Goal: Task Accomplishment & Management: Manage account settings

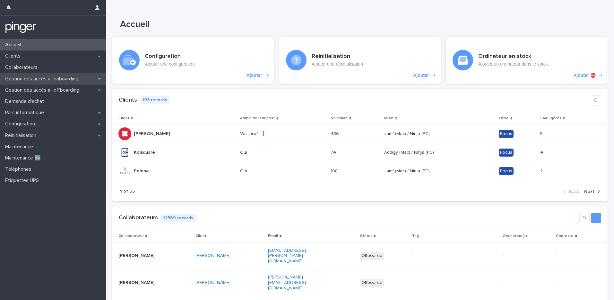
click at [51, 81] on p "Gestion des accès à l’onboarding" at bounding box center [43, 79] width 81 height 6
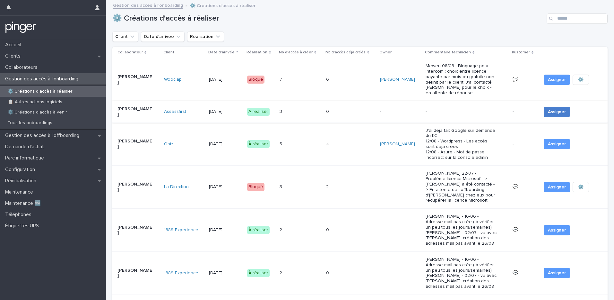
click at [548, 109] on span "Assigner" at bounding box center [557, 112] width 18 height 6
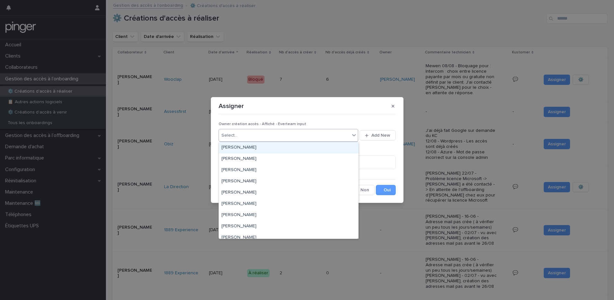
click at [262, 136] on div "Select..." at bounding box center [284, 135] width 131 height 11
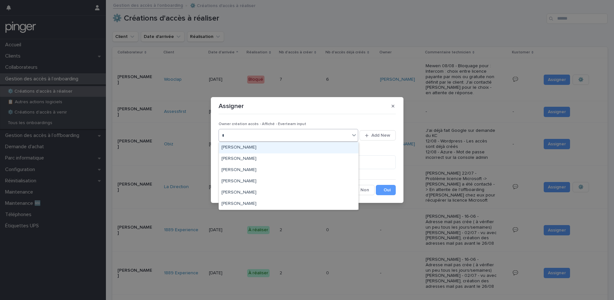
type input "**"
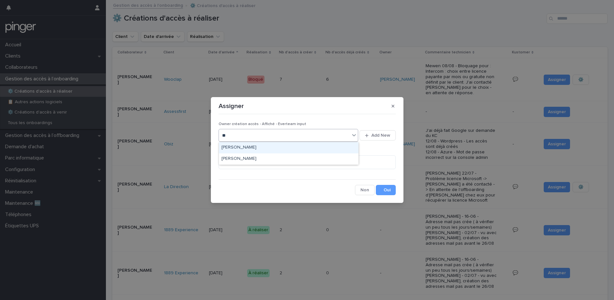
click at [261, 150] on div "[PERSON_NAME]" at bounding box center [289, 147] width 140 height 11
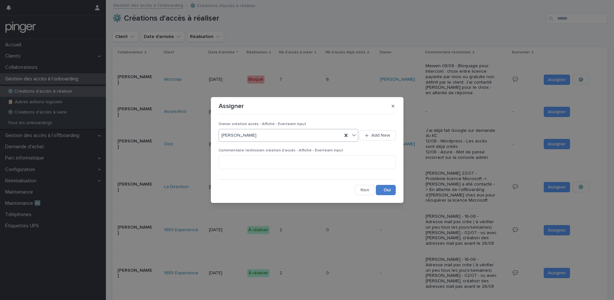
click at [385, 187] on button "Save" at bounding box center [386, 190] width 20 height 10
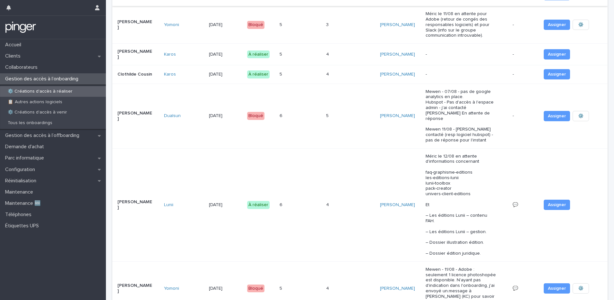
scroll to position [158, 0]
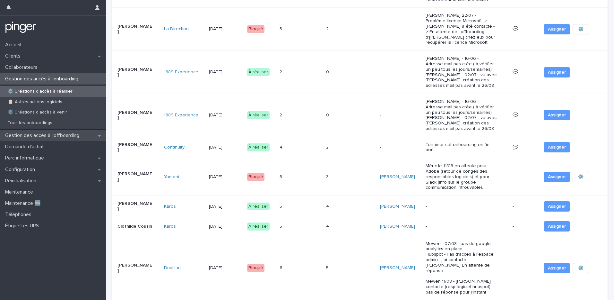
click at [84, 135] on p "Gestion des accès à l’offboarding" at bounding box center [44, 135] width 82 height 6
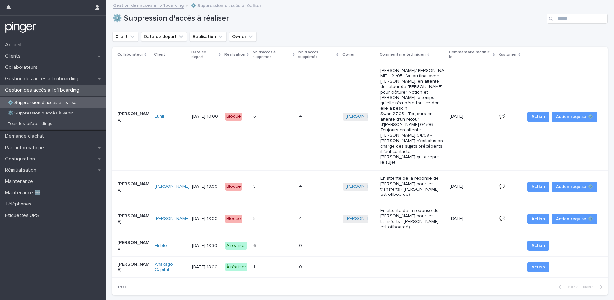
click at [279, 240] on div "6 6" at bounding box center [273, 245] width 41 height 11
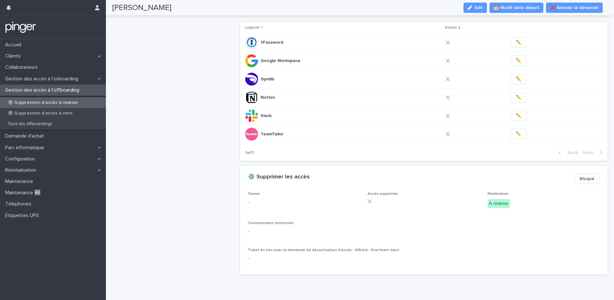
scroll to position [138, 0]
click at [483, 8] on span "Edit" at bounding box center [479, 7] width 8 height 4
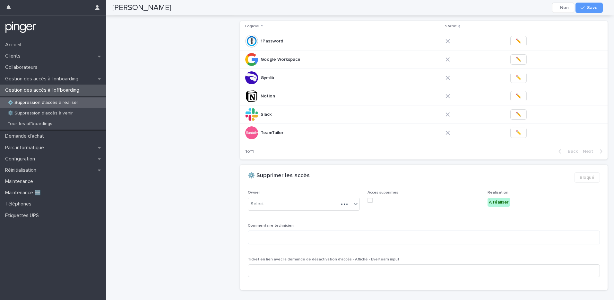
scroll to position [146, 0]
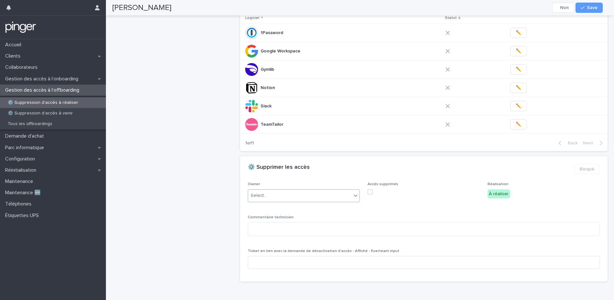
click at [284, 197] on div "Select..." at bounding box center [300, 195] width 104 height 11
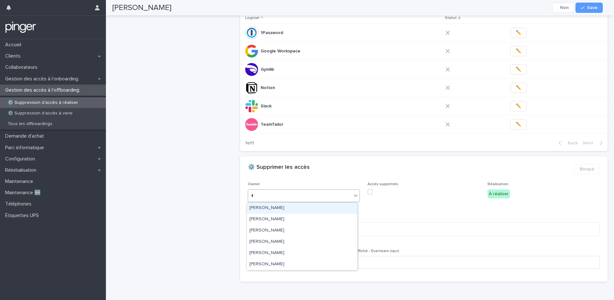
type input "**"
click at [266, 209] on div "[PERSON_NAME]" at bounding box center [302, 207] width 110 height 11
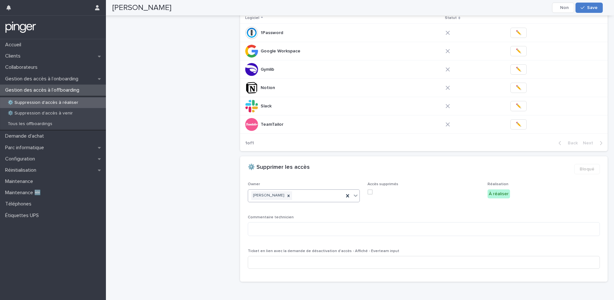
click at [596, 9] on span "Save" at bounding box center [592, 7] width 11 height 4
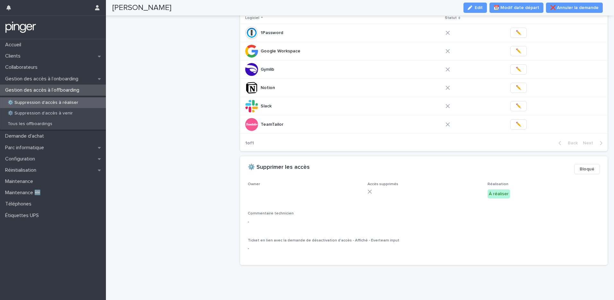
scroll to position [138, 0]
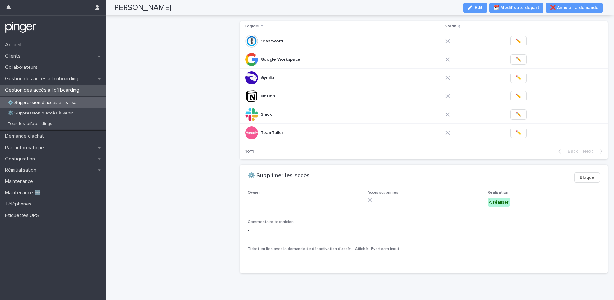
click at [68, 104] on p "⚙️ Suppression d'accès à réaliser" at bounding box center [43, 102] width 81 height 5
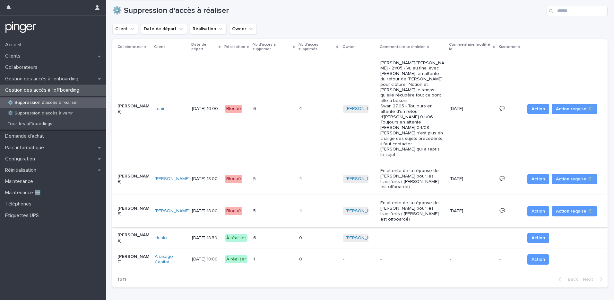
scroll to position [16, 0]
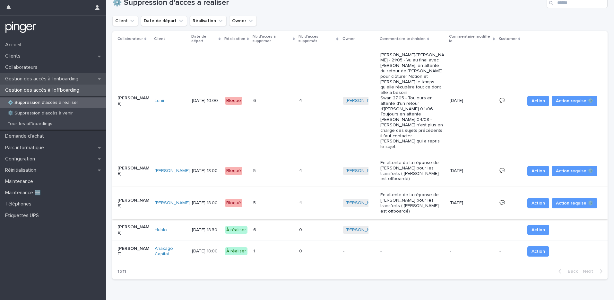
click at [76, 80] on p "Gestion des accès à l’onboarding" at bounding box center [43, 79] width 81 height 6
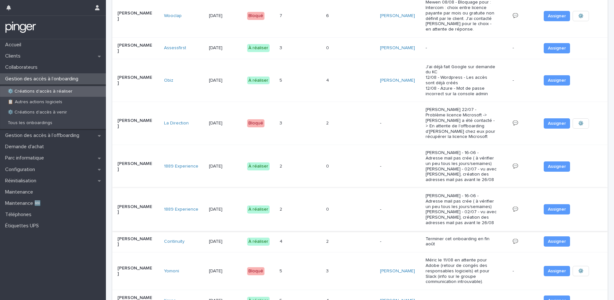
scroll to position [30, 0]
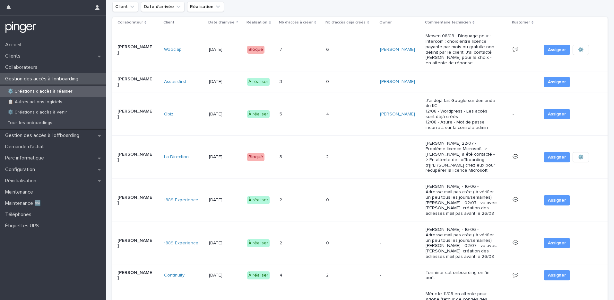
click at [309, 86] on td "3 3" at bounding box center [300, 82] width 47 height 22
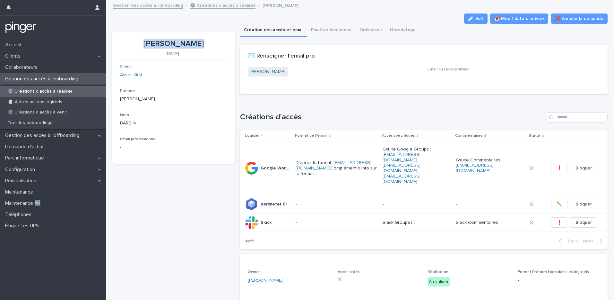
drag, startPoint x: 146, startPoint y: 45, endPoint x: 203, endPoint y: 42, distance: 56.9
click at [203, 42] on p "Jeanne DARBIN" at bounding box center [173, 43] width 107 height 9
copy p "Jeanne DARBIN"
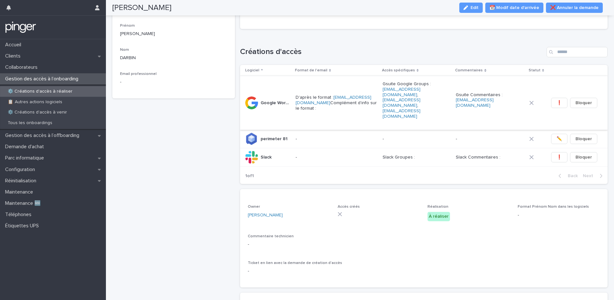
scroll to position [37, 0]
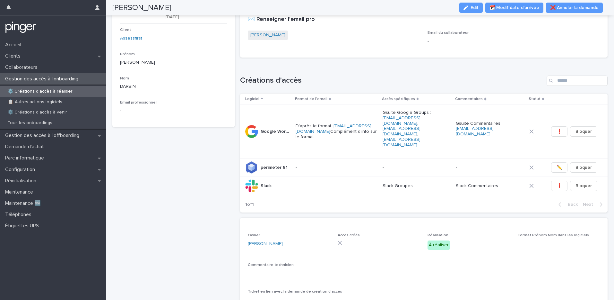
click at [257, 33] on link "Jeanne DARBIN" at bounding box center [268, 35] width 35 height 7
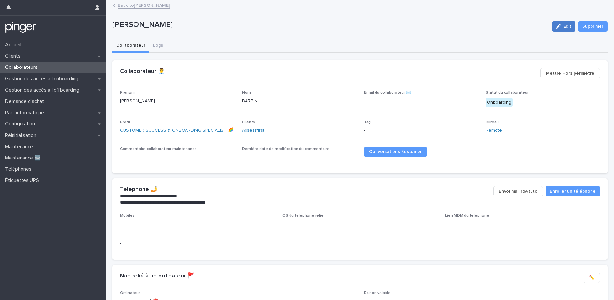
click at [557, 25] on icon "button" at bounding box center [559, 26] width 4 height 4
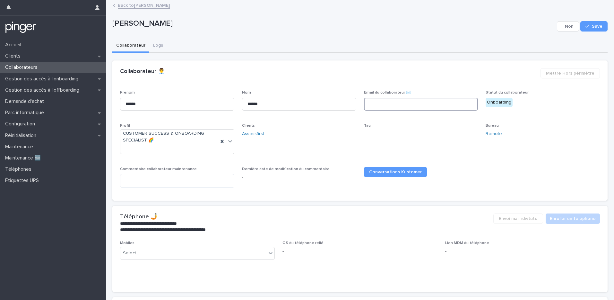
click at [377, 105] on input at bounding box center [421, 104] width 114 height 13
paste input "**********"
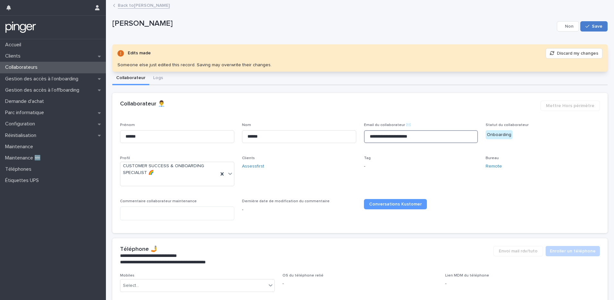
type input "**********"
click at [581, 27] on button "Save" at bounding box center [594, 26] width 27 height 10
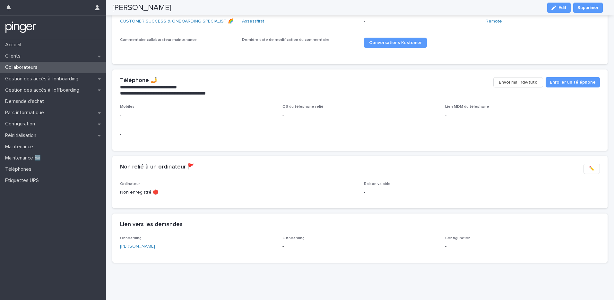
scroll to position [114, 0]
click at [149, 243] on link "Jeanne DARBIN" at bounding box center [137, 246] width 35 height 7
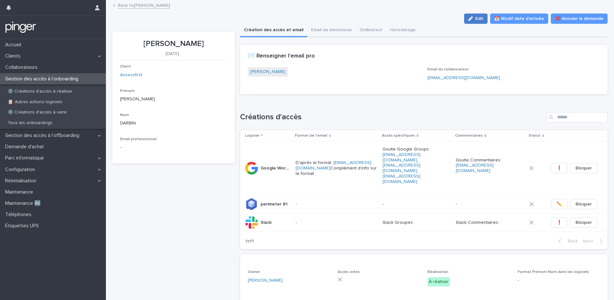
click at [469, 18] on icon "button" at bounding box center [471, 18] width 4 height 4
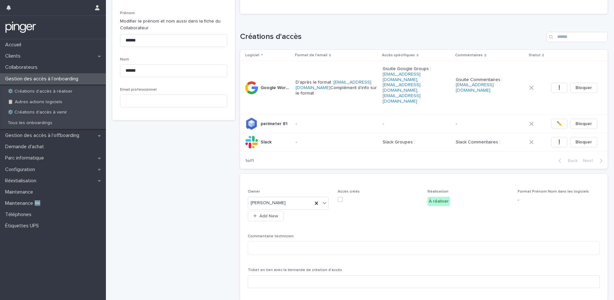
scroll to position [209, 0]
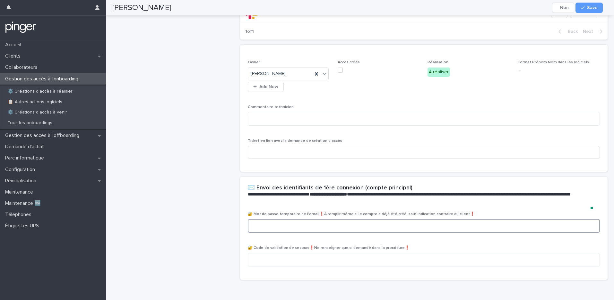
click at [277, 219] on textarea at bounding box center [424, 226] width 352 height 14
paste textarea "**********"
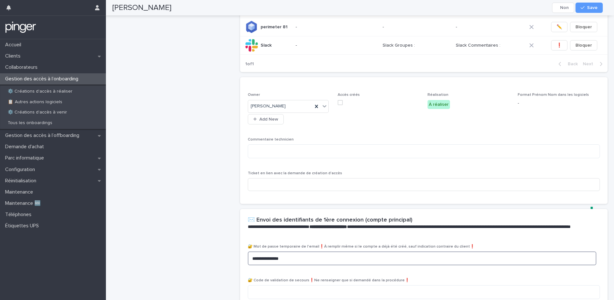
scroll to position [225, 0]
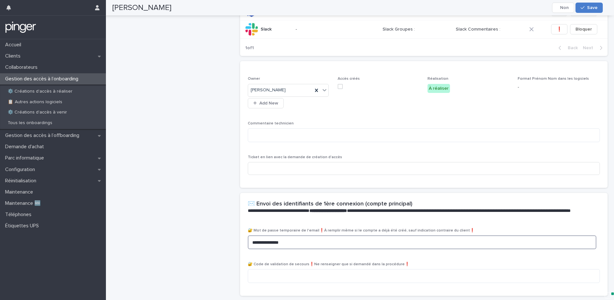
type textarea "**********"
click at [595, 9] on span "Save" at bounding box center [592, 7] width 11 height 4
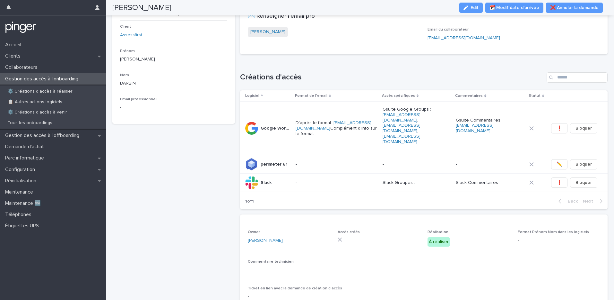
scroll to position [39, 0]
click at [397, 75] on h1 "Créations d'accès" at bounding box center [392, 78] width 304 height 9
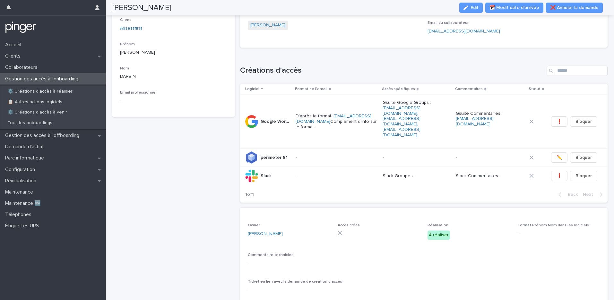
scroll to position [0, 0]
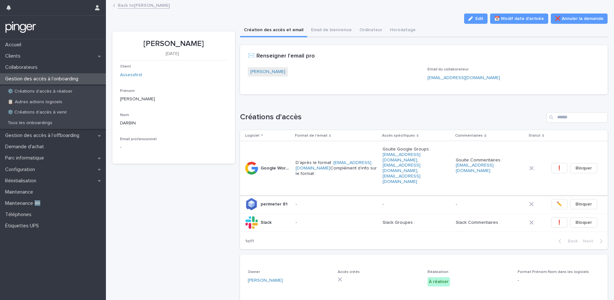
click at [557, 165] on span "❗" at bounding box center [559, 168] width 5 height 6
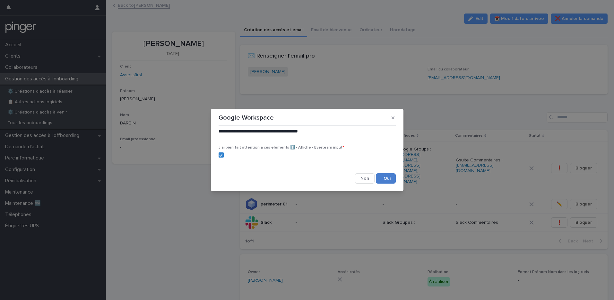
click at [389, 180] on button "Save" at bounding box center [386, 178] width 20 height 10
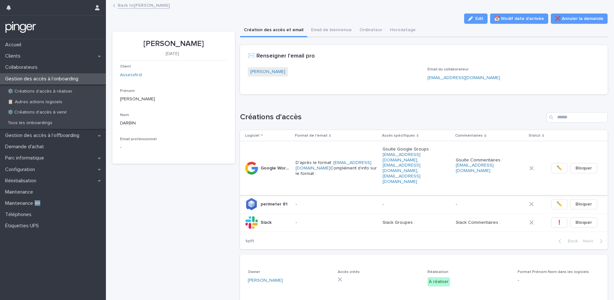
click at [557, 165] on span "✏️" at bounding box center [559, 168] width 5 height 6
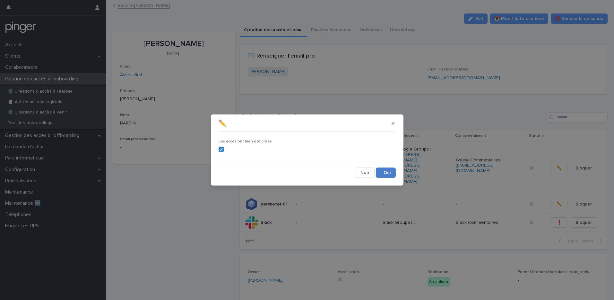
click at [391, 173] on button "Save" at bounding box center [386, 172] width 20 height 10
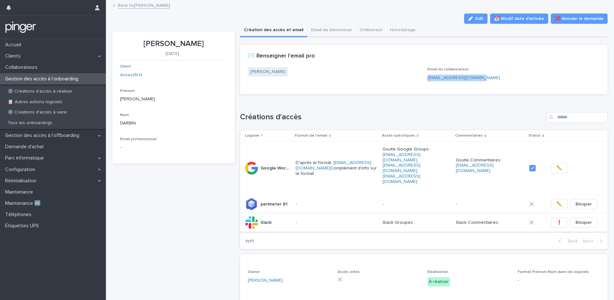
click at [557, 219] on span "❗" at bounding box center [559, 222] width 5 height 6
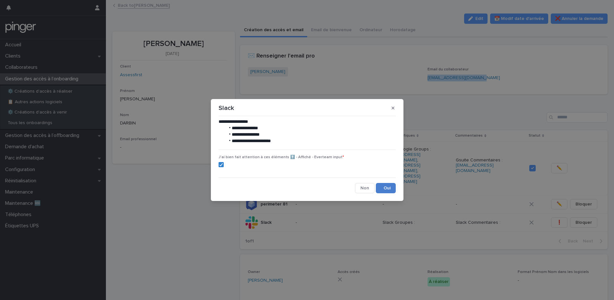
click at [382, 187] on button "Save" at bounding box center [386, 188] width 20 height 10
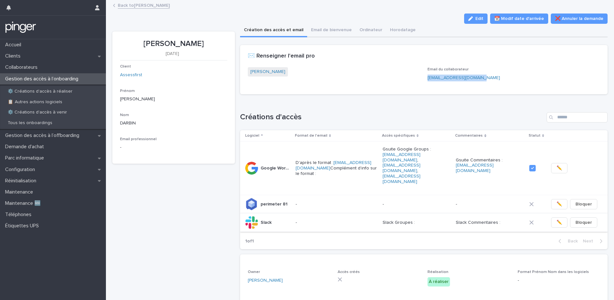
click at [551, 217] on button "✏️" at bounding box center [559, 222] width 16 height 10
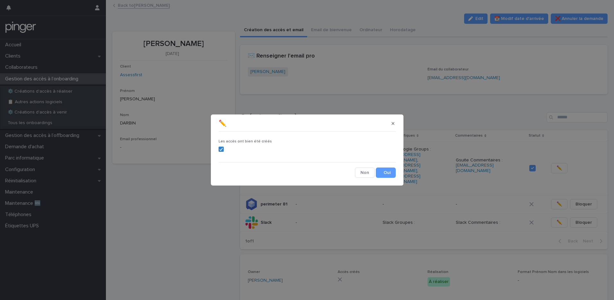
click at [383, 178] on div "Les accès ont bien été créés Cancel Save" at bounding box center [307, 155] width 181 height 47
click at [383, 175] on button "Save" at bounding box center [386, 172] width 20 height 10
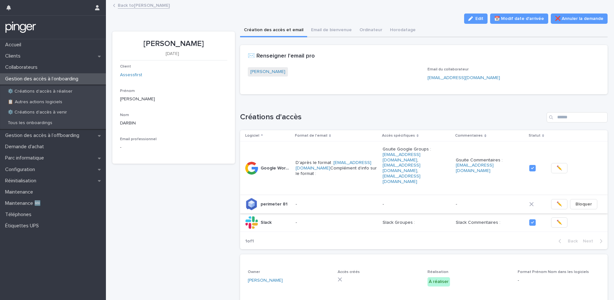
click at [557, 201] on span "✏️" at bounding box center [559, 204] width 5 height 6
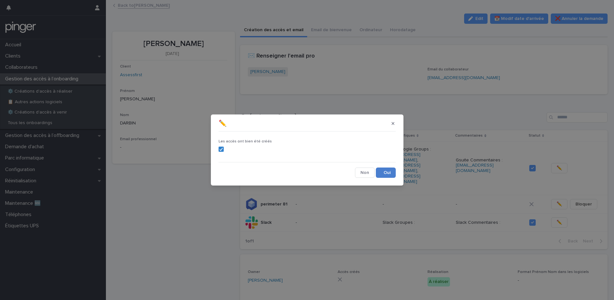
click at [390, 173] on button "Save" at bounding box center [386, 172] width 20 height 10
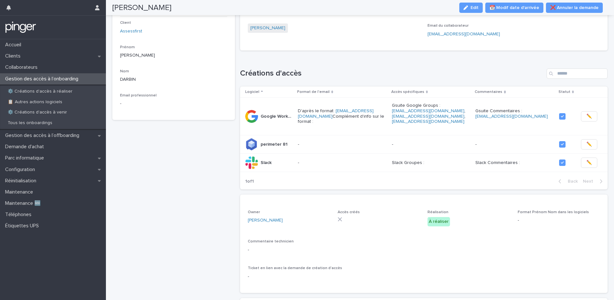
scroll to position [12, 0]
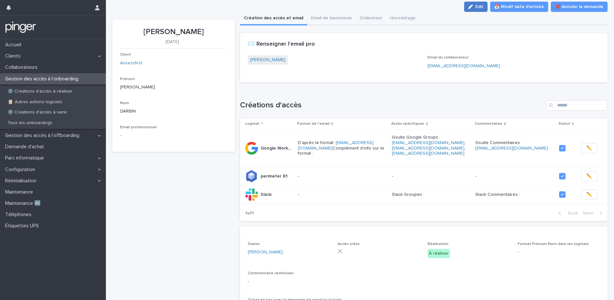
click at [477, 5] on span "Edit" at bounding box center [480, 6] width 8 height 4
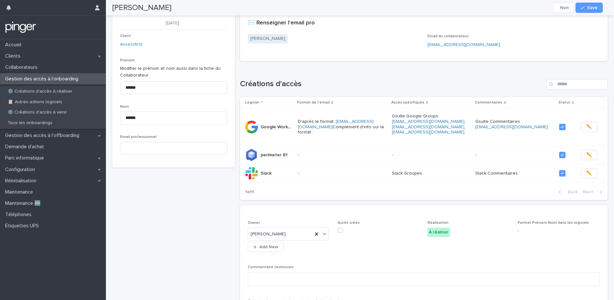
click at [339, 227] on span at bounding box center [340, 229] width 5 height 5
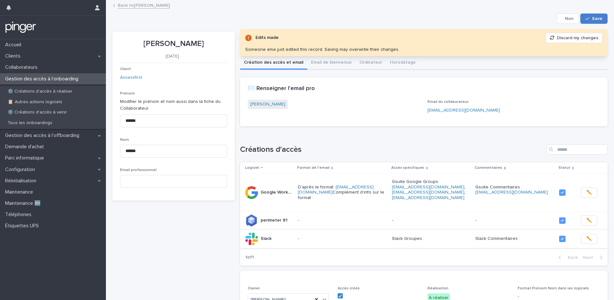
click at [592, 19] on span "Save" at bounding box center [597, 18] width 11 height 4
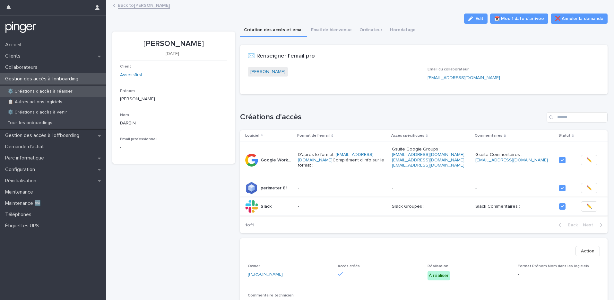
click at [57, 93] on p "⚙️ Créations d'accès à réaliser" at bounding box center [40, 91] width 75 height 5
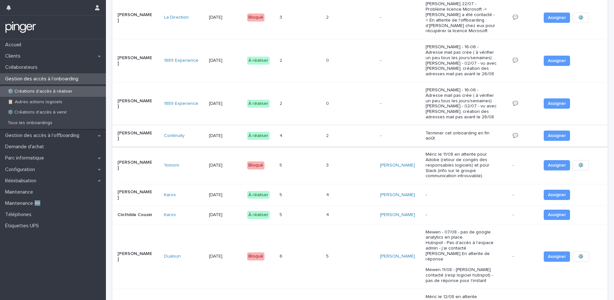
scroll to position [170, 0]
click at [299, 189] on div "5 5" at bounding box center [301, 194] width 42 height 11
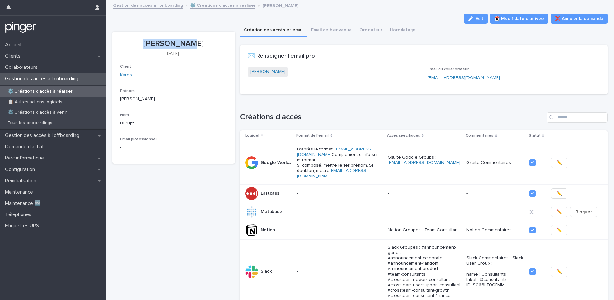
drag, startPoint x: 153, startPoint y: 44, endPoint x: 194, endPoint y: 41, distance: 40.6
click at [194, 41] on p "Axel Durupt" at bounding box center [173, 43] width 107 height 9
copy p "Axel Durupt"
click at [557, 208] on span "✏️" at bounding box center [559, 211] width 5 height 6
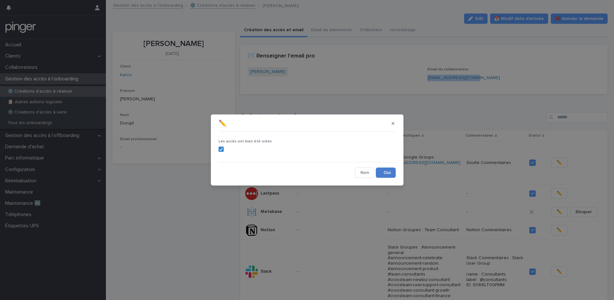
click at [391, 169] on button "Save" at bounding box center [386, 172] width 20 height 10
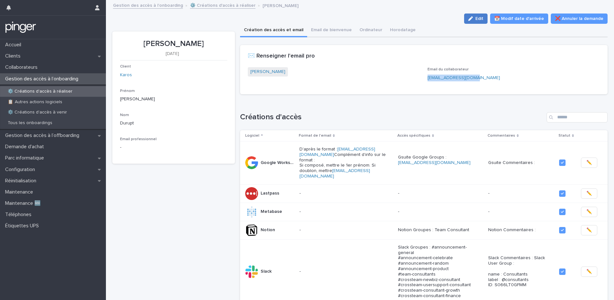
click at [471, 19] on icon "button" at bounding box center [471, 18] width 4 height 4
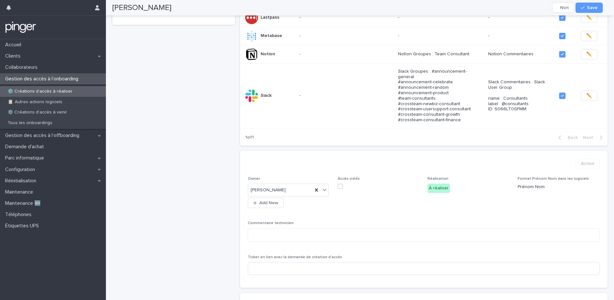
scroll to position [181, 0]
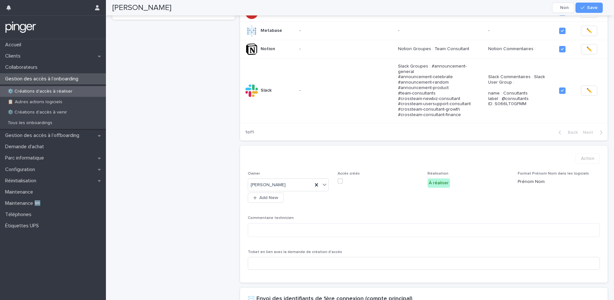
click at [339, 178] on span at bounding box center [340, 180] width 5 height 5
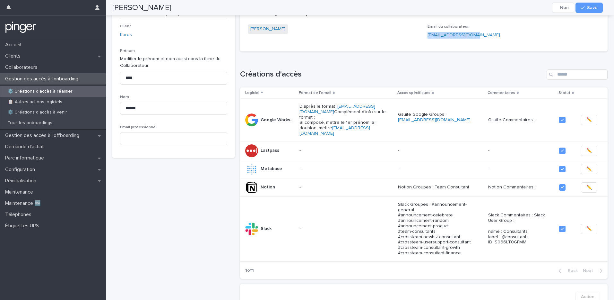
scroll to position [0, 0]
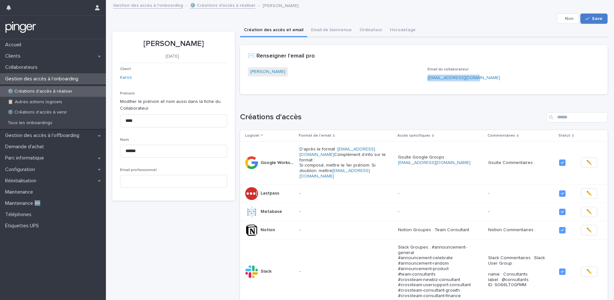
click at [586, 18] on div "button" at bounding box center [589, 18] width 6 height 4
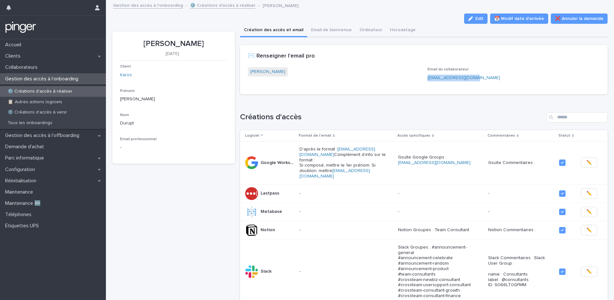
click at [60, 77] on p "Gestion des accès à l’onboarding" at bounding box center [43, 79] width 81 height 6
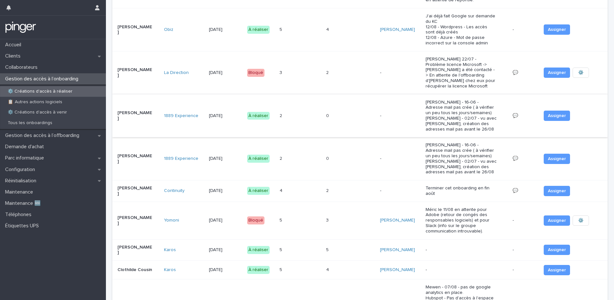
scroll to position [146, 0]
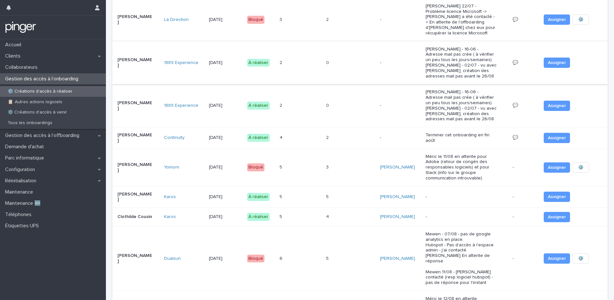
click at [297, 212] on div "5 5" at bounding box center [301, 216] width 42 height 11
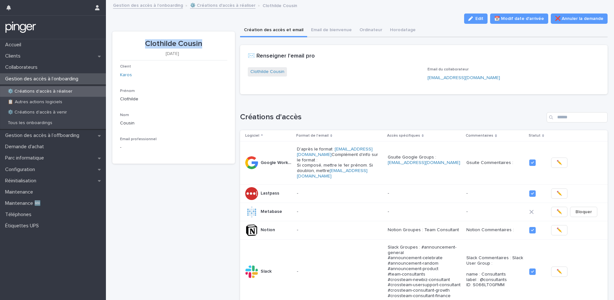
drag, startPoint x: 145, startPoint y: 44, endPoint x: 207, endPoint y: 42, distance: 62.3
click at [207, 42] on p "Clothilde Cousin" at bounding box center [173, 43] width 107 height 9
copy p "Clothilde Cousin"
click at [557, 208] on span "✏️" at bounding box center [559, 211] width 5 height 6
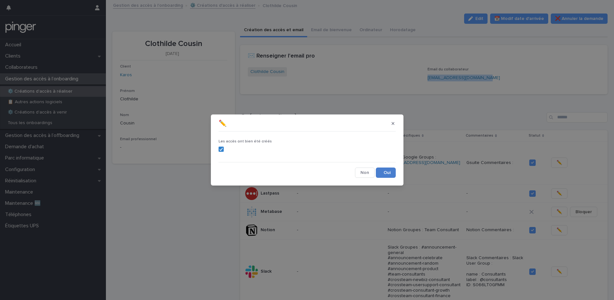
click at [391, 175] on button "Save" at bounding box center [386, 172] width 20 height 10
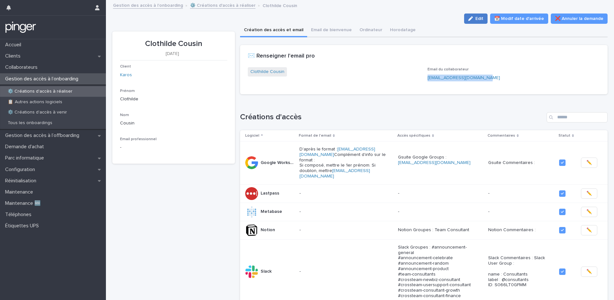
click at [472, 19] on div "button" at bounding box center [472, 18] width 7 height 4
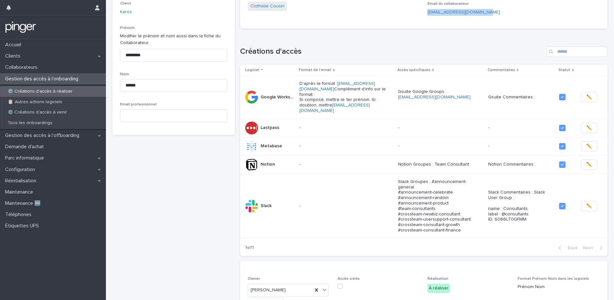
scroll to position [203, 0]
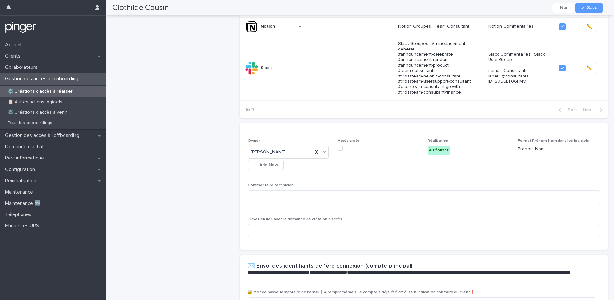
click at [339, 145] on span at bounding box center [340, 147] width 5 height 5
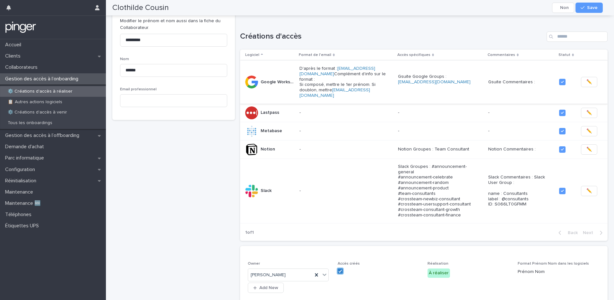
scroll to position [0, 0]
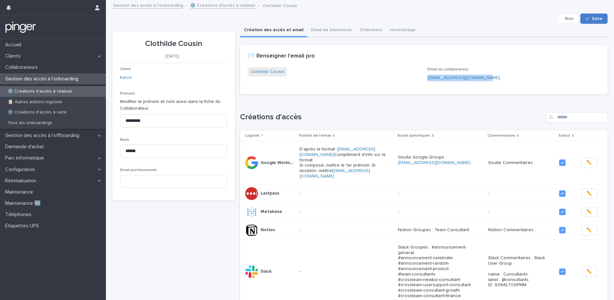
click at [596, 18] on span "Save" at bounding box center [597, 18] width 11 height 4
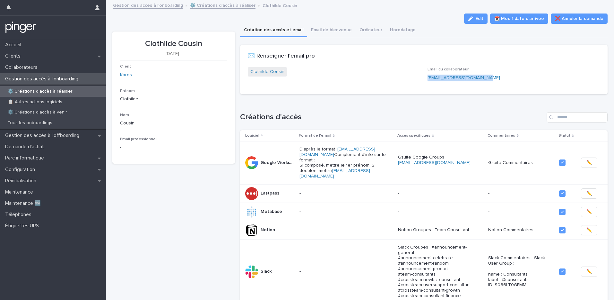
click at [48, 94] on div "⚙️ Créations d'accès à réaliser" at bounding box center [53, 91] width 106 height 11
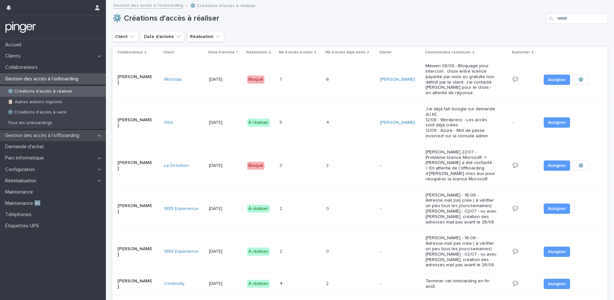
click at [51, 134] on p "Gestion des accès à l’offboarding" at bounding box center [44, 135] width 82 height 6
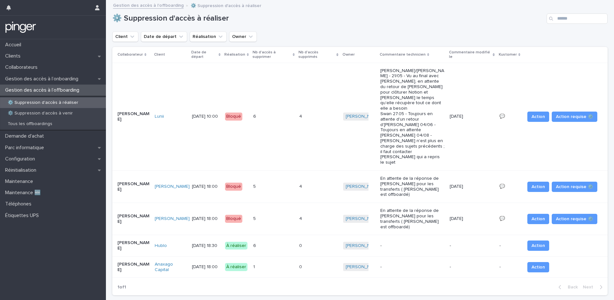
click at [280, 261] on div "1 1" at bounding box center [273, 266] width 41 height 11
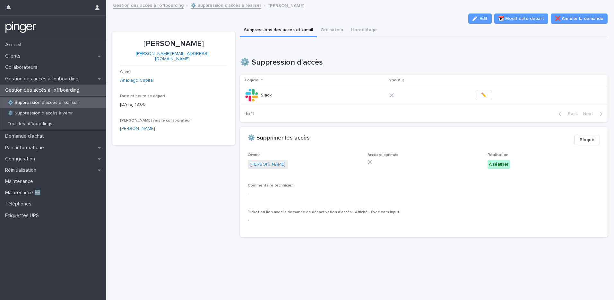
drag, startPoint x: 140, startPoint y: 42, endPoint x: 208, endPoint y: 42, distance: 68.4
click at [208, 42] on p "[PERSON_NAME]" at bounding box center [173, 43] width 107 height 9
copy p "[PERSON_NAME]"
click at [481, 94] on span "✏️" at bounding box center [483, 95] width 5 height 6
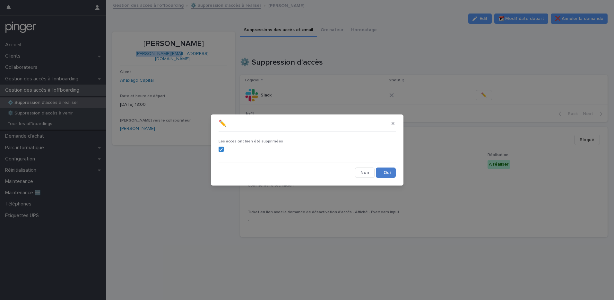
click at [386, 175] on button "Save" at bounding box center [386, 172] width 20 height 10
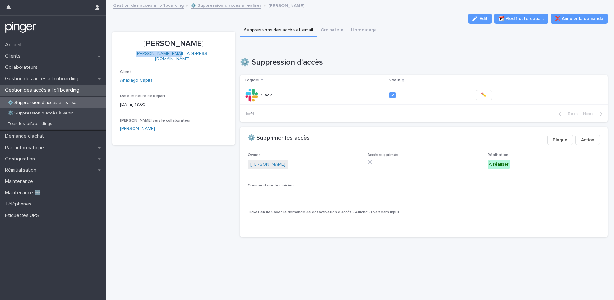
drag, startPoint x: 480, startPoint y: 21, endPoint x: 472, endPoint y: 26, distance: 9.0
click at [480, 21] on button "Edit" at bounding box center [480, 18] width 23 height 10
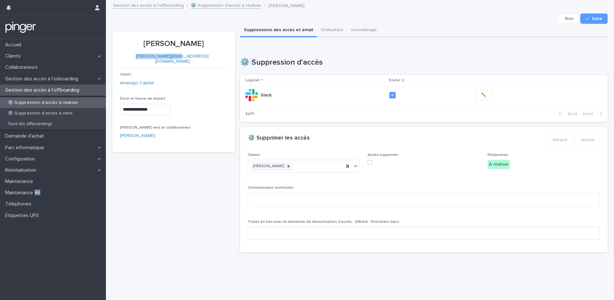
click at [368, 163] on span at bounding box center [370, 162] width 5 height 5
click at [582, 23] on button "Save" at bounding box center [594, 18] width 27 height 10
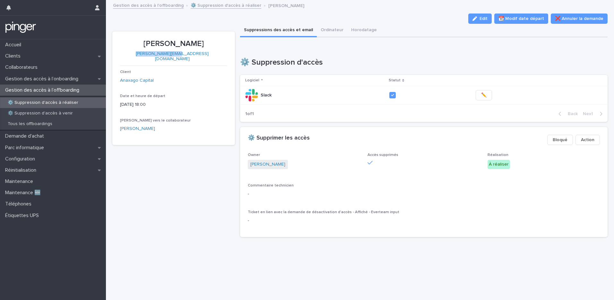
click at [40, 104] on p "⚙️ Suppression d'accès à réaliser" at bounding box center [43, 102] width 81 height 5
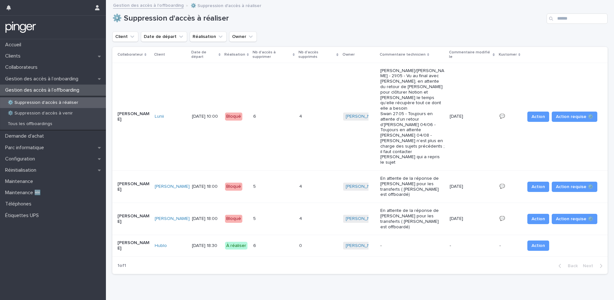
click at [269, 240] on div "6 6" at bounding box center [273, 245] width 41 height 11
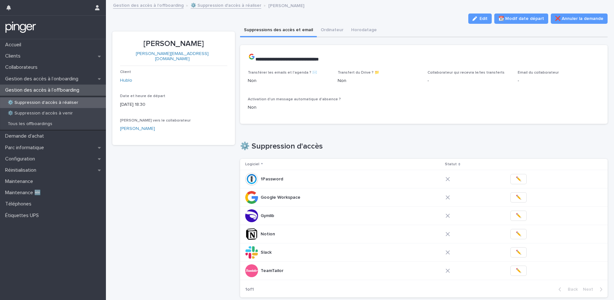
drag, startPoint x: 144, startPoint y: 43, endPoint x: 208, endPoint y: 40, distance: 63.6
click at [208, 40] on p "[PERSON_NAME]" at bounding box center [173, 43] width 107 height 9
copy p "[PERSON_NAME]"
click at [516, 270] on span "✏️" at bounding box center [518, 270] width 5 height 6
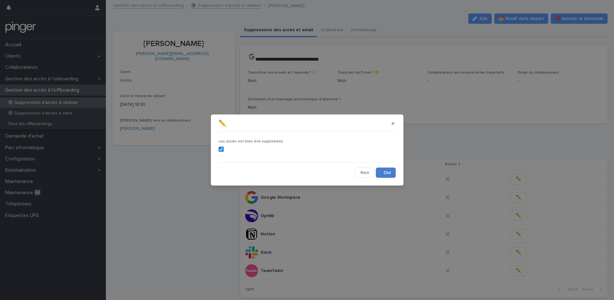
click at [387, 171] on button "Save" at bounding box center [386, 172] width 20 height 10
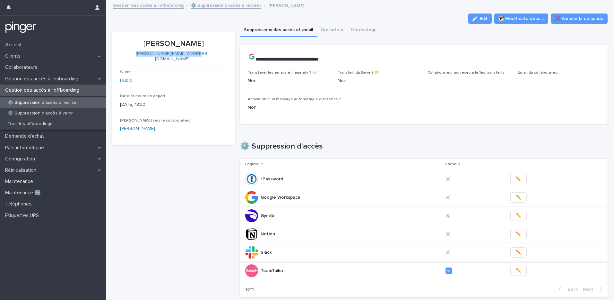
click at [516, 253] on span "✏️" at bounding box center [518, 252] width 5 height 6
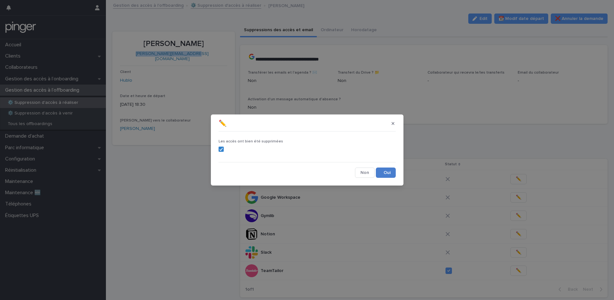
click at [382, 172] on button "Save" at bounding box center [386, 172] width 20 height 10
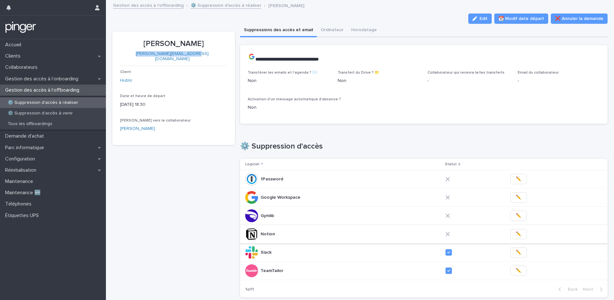
click at [516, 235] on span "✏️" at bounding box center [518, 234] width 5 height 6
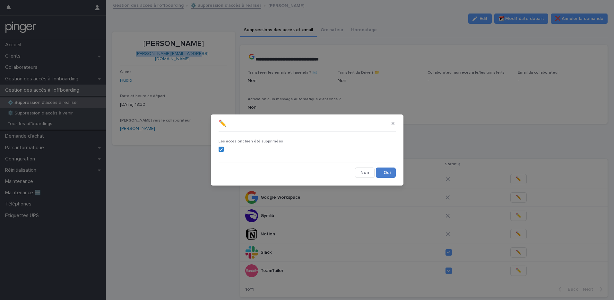
click at [393, 174] on button "Save" at bounding box center [386, 172] width 20 height 10
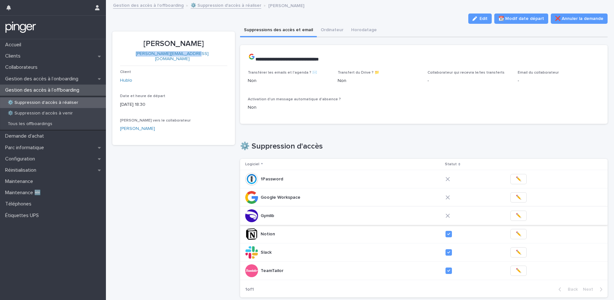
click at [516, 216] on span "✏️" at bounding box center [518, 215] width 5 height 6
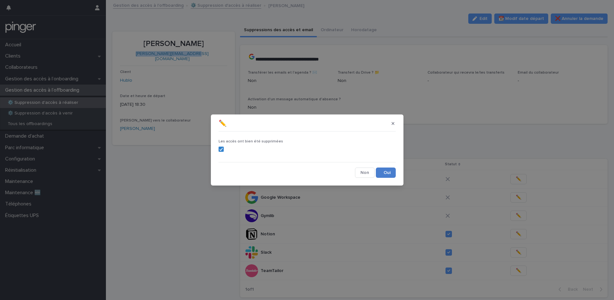
click at [387, 172] on button "Save" at bounding box center [386, 172] width 20 height 10
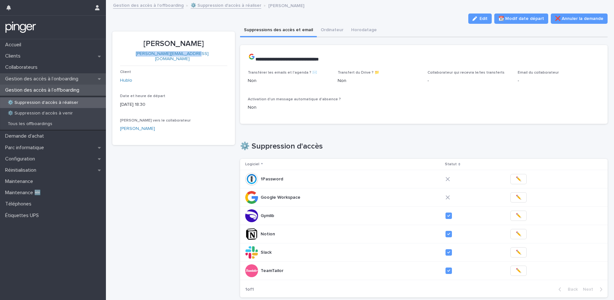
click at [68, 81] on p "Gestion des accès à l’onboarding" at bounding box center [43, 79] width 81 height 6
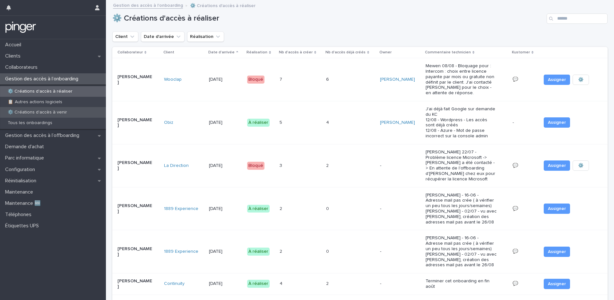
click at [50, 111] on p "⚙️ Créations d'accès à venir" at bounding box center [38, 112] width 70 height 5
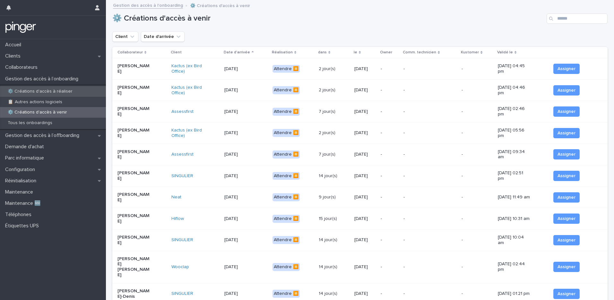
click at [48, 94] on div "⚙️ Créations d'accès à réaliser" at bounding box center [53, 91] width 106 height 11
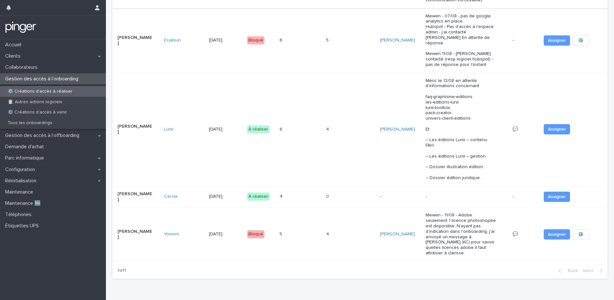
scroll to position [328, 0]
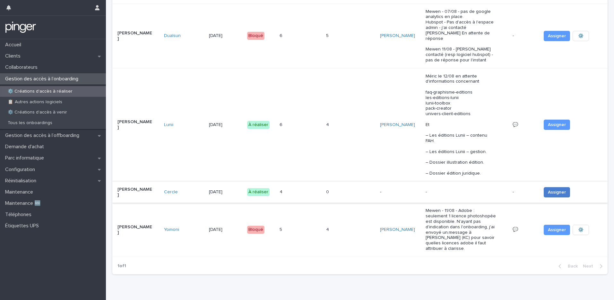
click at [550, 189] on span "Assigner" at bounding box center [557, 192] width 18 height 6
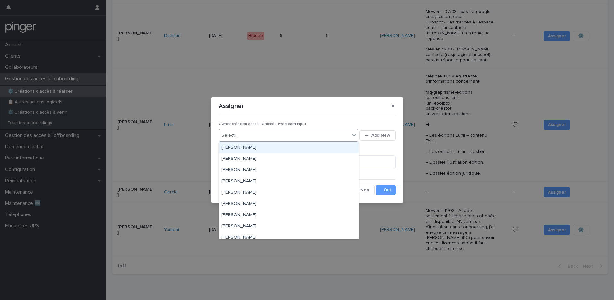
click at [270, 135] on div "Select..." at bounding box center [284, 135] width 131 height 11
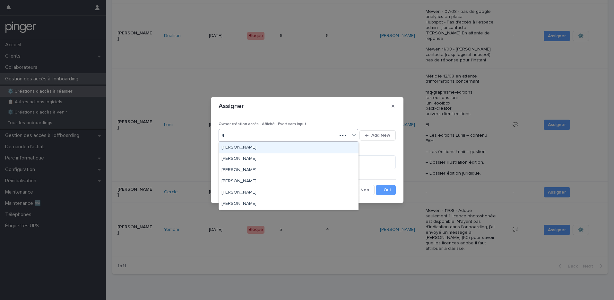
type input "**"
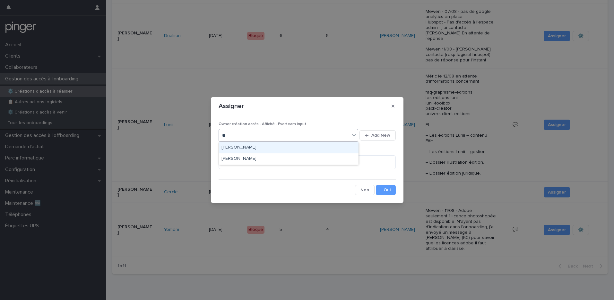
click at [252, 147] on div "[PERSON_NAME]" at bounding box center [289, 147] width 140 height 11
click at [383, 190] on button "Save" at bounding box center [386, 190] width 20 height 10
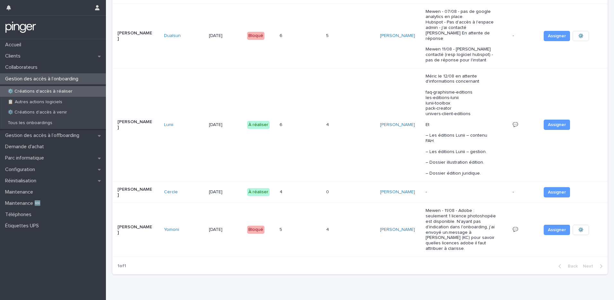
click at [302, 187] on div "4 4" at bounding box center [301, 192] width 42 height 11
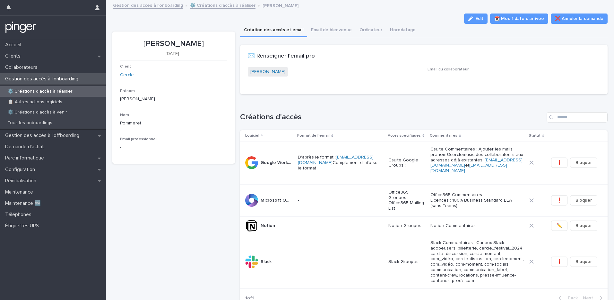
drag, startPoint x: 141, startPoint y: 43, endPoint x: 207, endPoint y: 41, distance: 65.2
click at [207, 41] on p "Etienne Pommeret" at bounding box center [173, 43] width 107 height 9
copy p "Etienne Pommeret"
click at [24, 179] on p "Réinitialisation" at bounding box center [22, 181] width 39 height 6
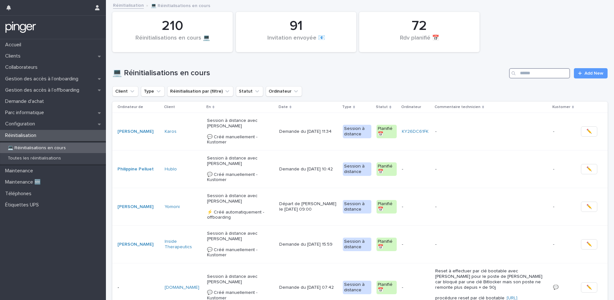
click at [545, 75] on input "Search" at bounding box center [539, 73] width 61 height 10
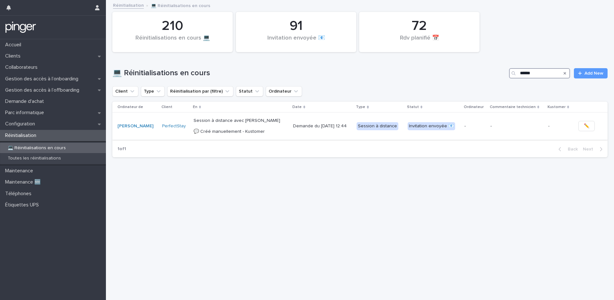
type input "******"
click at [258, 127] on p "Session à distance avec Dounia Zryouil 💬​ Créé manuellement - Kustomer" at bounding box center [241, 126] width 94 height 16
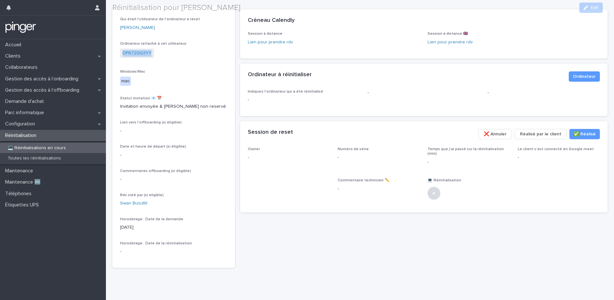
scroll to position [88, 0]
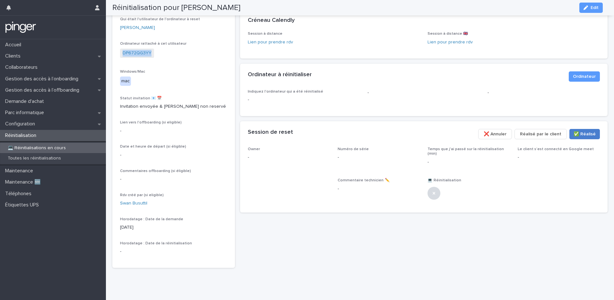
click at [584, 131] on span "✅​ Réalisé" at bounding box center [585, 134] width 22 height 6
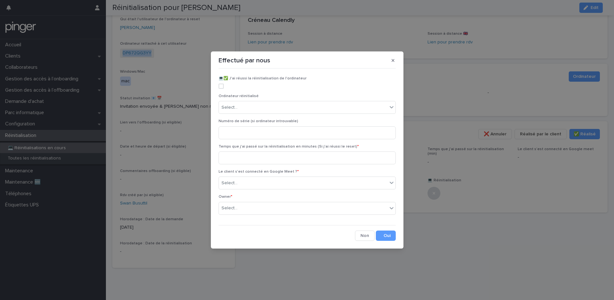
click at [221, 88] on span at bounding box center [221, 86] width 5 height 5
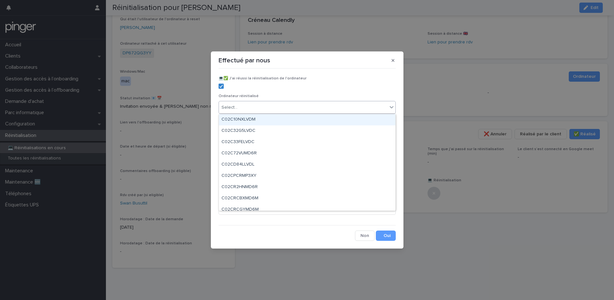
click at [233, 104] on div "Select..." at bounding box center [230, 107] width 16 height 7
paste input "**********"
type input "**********"
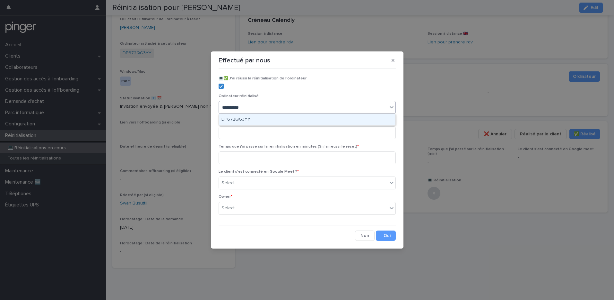
click at [248, 117] on div "DP672QG3YY" at bounding box center [307, 119] width 177 height 11
click at [277, 158] on input at bounding box center [307, 157] width 177 height 13
type input "*"
click at [267, 183] on div "Select..." at bounding box center [303, 183] width 169 height 11
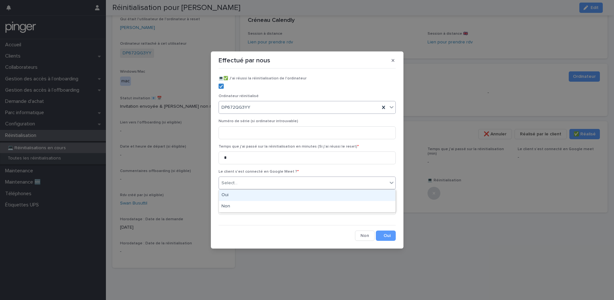
click at [250, 193] on div "Oui" at bounding box center [307, 194] width 177 height 11
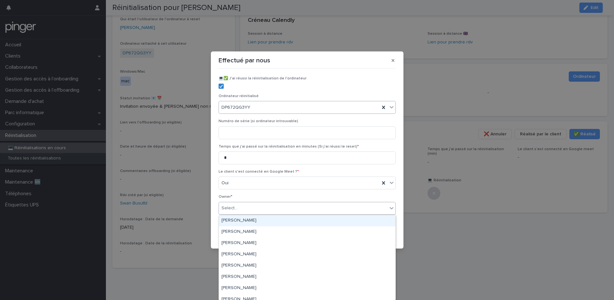
click at [258, 208] on div "Select..." at bounding box center [303, 208] width 169 height 11
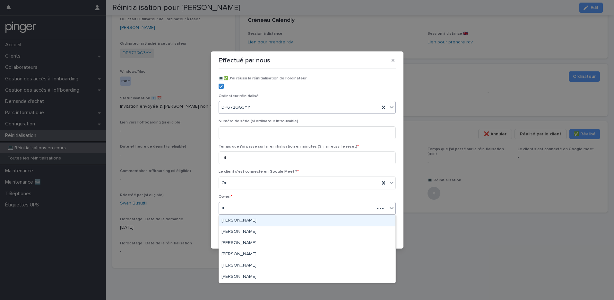
type input "**"
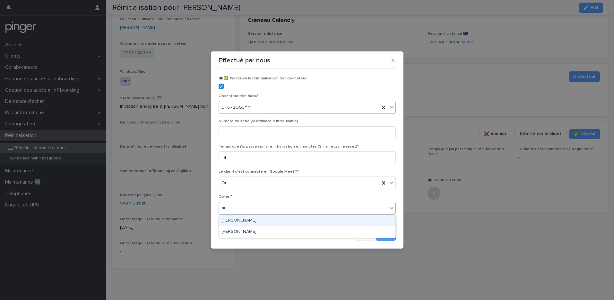
click at [243, 219] on div "[PERSON_NAME]" at bounding box center [307, 220] width 177 height 11
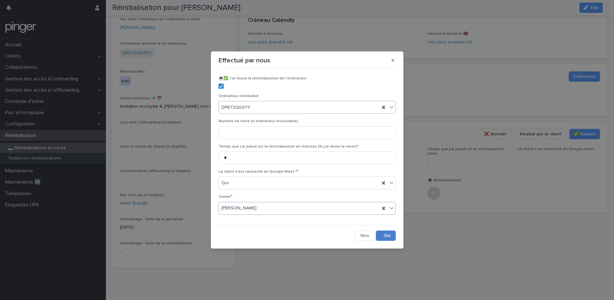
click at [392, 237] on button "Save" at bounding box center [386, 235] width 20 height 10
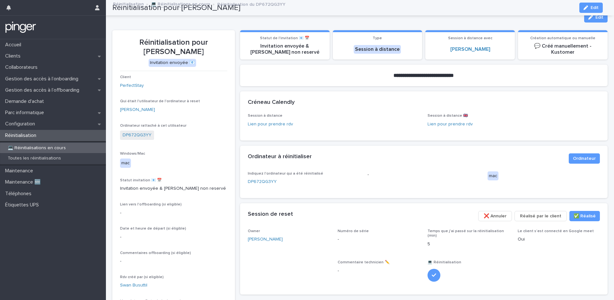
scroll to position [0, 0]
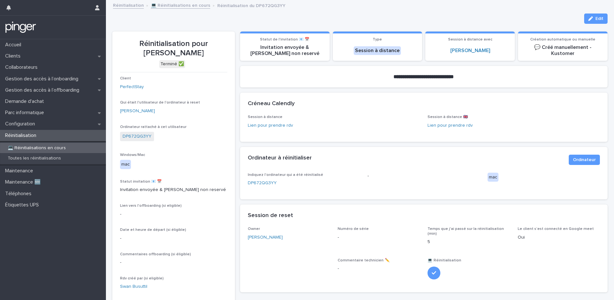
drag, startPoint x: 197, startPoint y: 43, endPoint x: 185, endPoint y: 51, distance: 14.4
click at [185, 51] on p "Réinitialisation pour Dounia Zryouil" at bounding box center [173, 48] width 107 height 19
copy p "Dounia Zryouil"
click at [59, 83] on div "Gestion des accès à l’onboarding" at bounding box center [53, 78] width 106 height 11
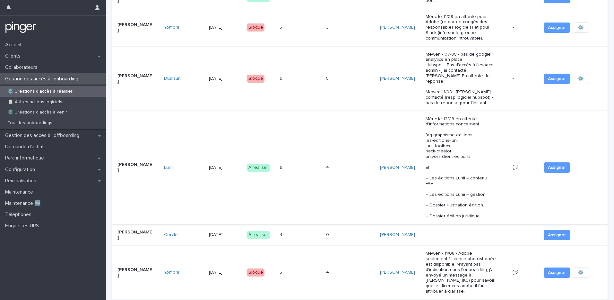
scroll to position [280, 0]
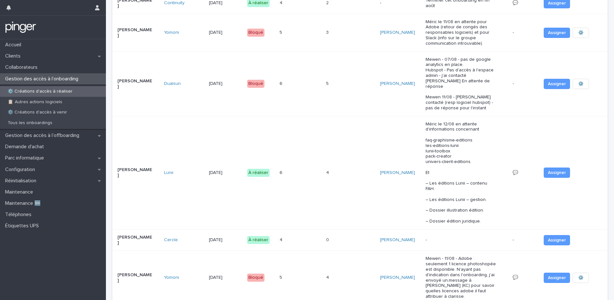
click at [300, 234] on div "4 4" at bounding box center [301, 239] width 42 height 11
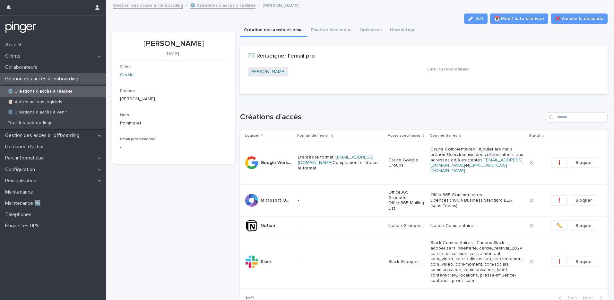
click at [321, 172] on div "D'après le format : prenom@cerclemusic.com Complément d'info sur le format :" at bounding box center [340, 162] width 85 height 21
drag, startPoint x: 140, startPoint y: 43, endPoint x: 206, endPoint y: 43, distance: 65.8
click at [206, 43] on p "Etienne Pommeret" at bounding box center [173, 43] width 107 height 9
copy p "Etienne Pommeret"
click at [271, 73] on link "Etienne Pommeret" at bounding box center [268, 71] width 35 height 7
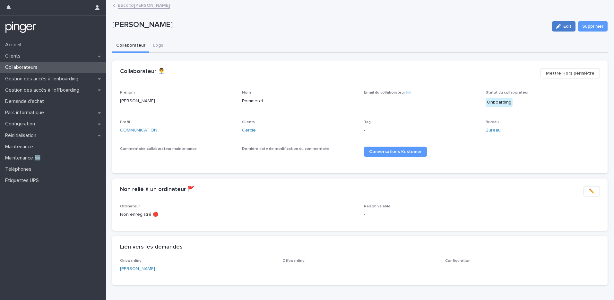
click at [557, 26] on icon "button" at bounding box center [559, 26] width 4 height 4
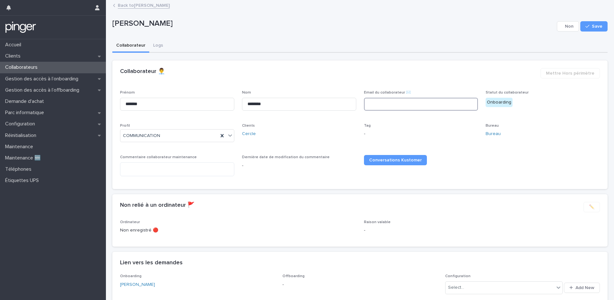
click at [383, 106] on input at bounding box center [421, 104] width 114 height 13
paste input "**********"
type input "**********"
click at [581, 26] on button "Save" at bounding box center [594, 26] width 27 height 10
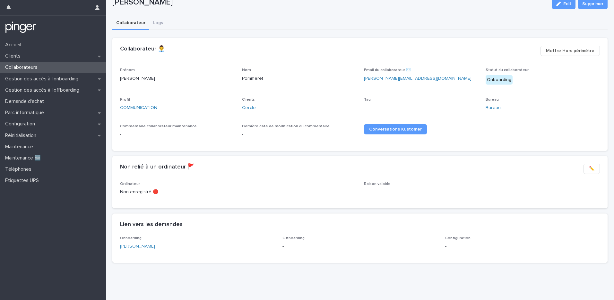
scroll to position [27, 0]
click at [145, 243] on link "Etienne Pommeret" at bounding box center [137, 246] width 35 height 7
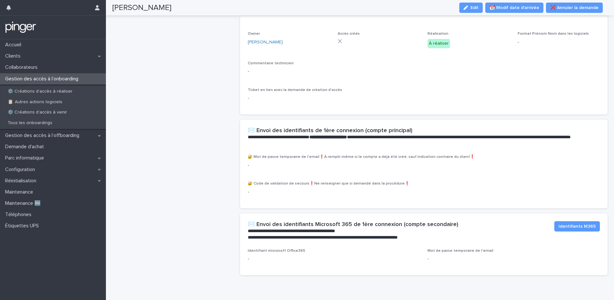
scroll to position [302, 0]
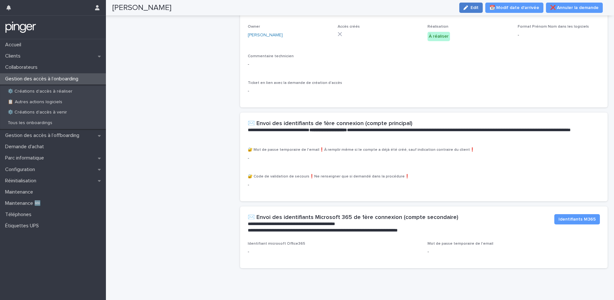
click at [478, 10] on button "Edit" at bounding box center [471, 8] width 23 height 10
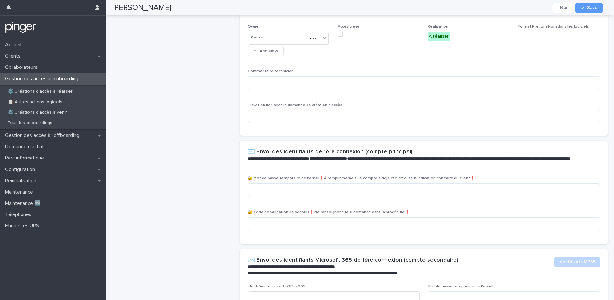
scroll to position [327, 0]
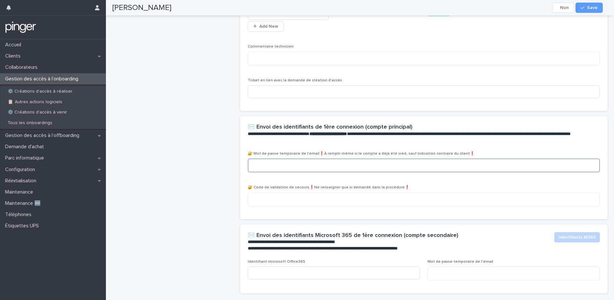
click at [295, 163] on textarea at bounding box center [424, 165] width 352 height 14
paste textarea "**********"
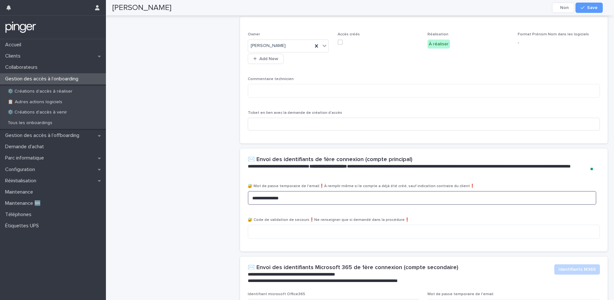
scroll to position [343, 0]
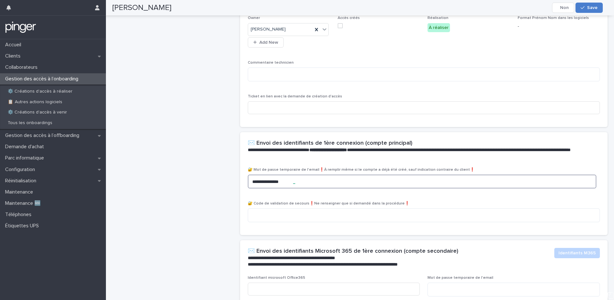
type textarea "**********"
click at [587, 9] on div "button" at bounding box center [584, 7] width 6 height 4
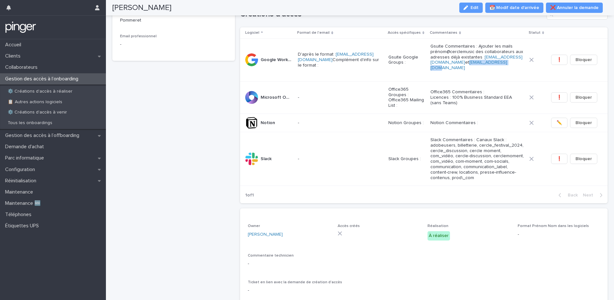
scroll to position [110, 0]
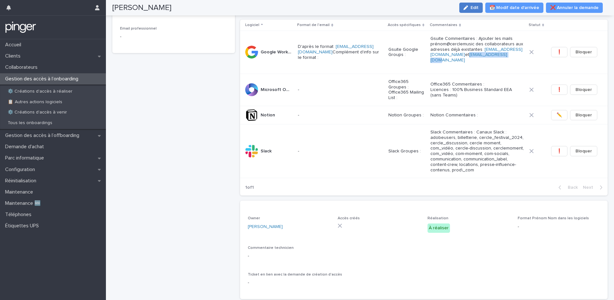
click at [471, 9] on div "button" at bounding box center [467, 7] width 7 height 4
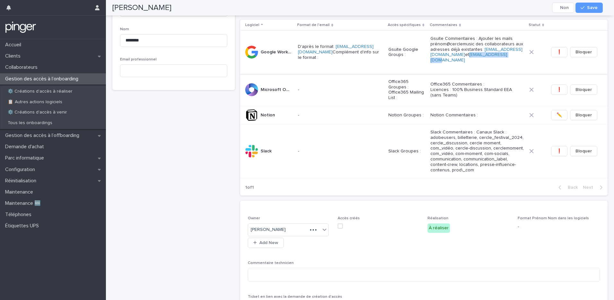
scroll to position [135, 0]
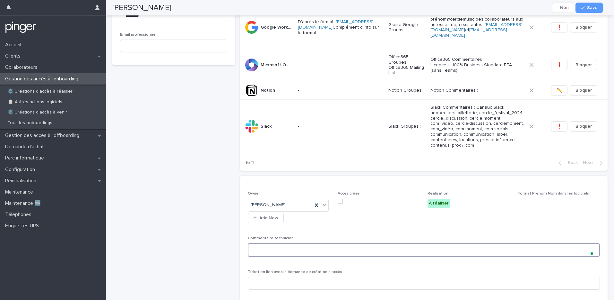
click at [287, 246] on textarea at bounding box center [424, 250] width 352 height 14
paste textarea "**********"
click at [396, 253] on textarea "**********" at bounding box center [422, 250] width 349 height 14
paste textarea "**********"
click at [334, 250] on textarea "**********" at bounding box center [422, 250] width 349 height 14
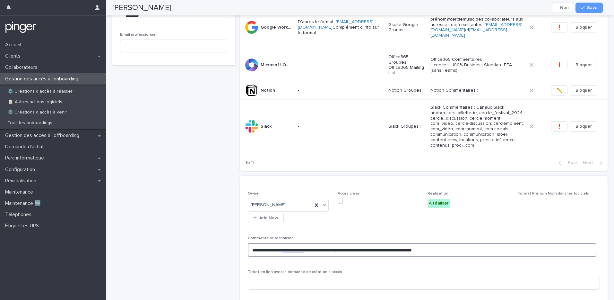
click at [380, 250] on textarea "**********" at bounding box center [422, 250] width 349 height 14
click at [388, 250] on textarea "**********" at bounding box center [422, 250] width 349 height 14
click at [436, 250] on textarea "**********" at bounding box center [422, 250] width 349 height 14
type textarea "**********"
click at [593, 11] on button "Save" at bounding box center [589, 8] width 27 height 10
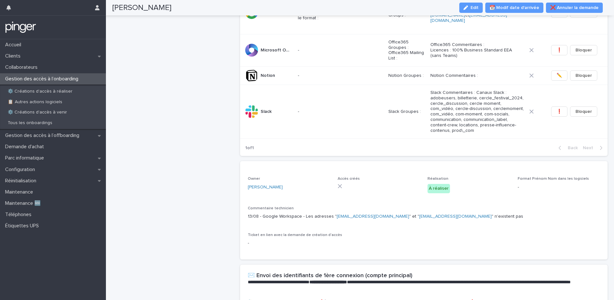
scroll to position [17, 0]
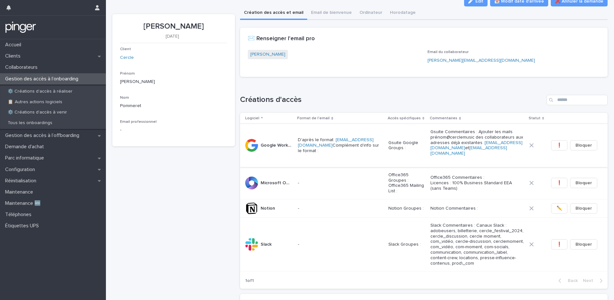
click at [557, 146] on span "❗" at bounding box center [559, 145] width 5 height 6
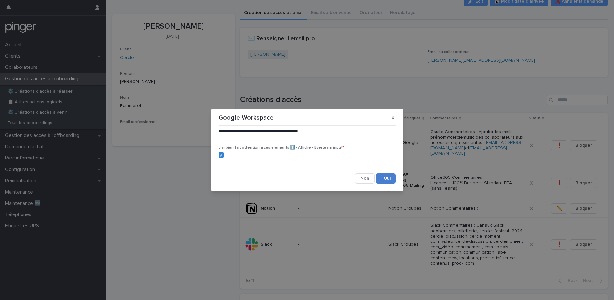
click at [386, 180] on button "Save" at bounding box center [386, 178] width 20 height 10
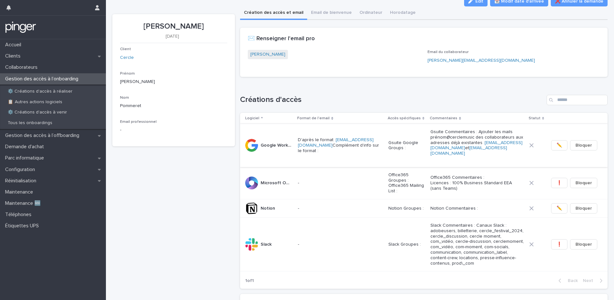
click at [557, 144] on span "✏️" at bounding box center [559, 145] width 5 height 6
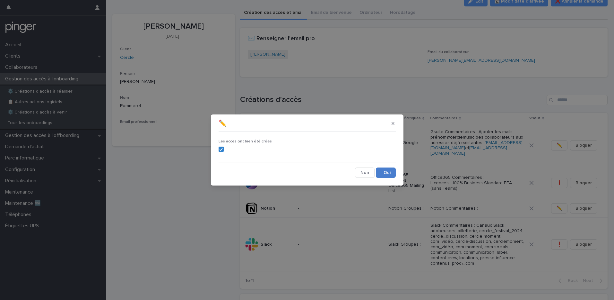
click at [386, 174] on button "Save" at bounding box center [386, 172] width 20 height 10
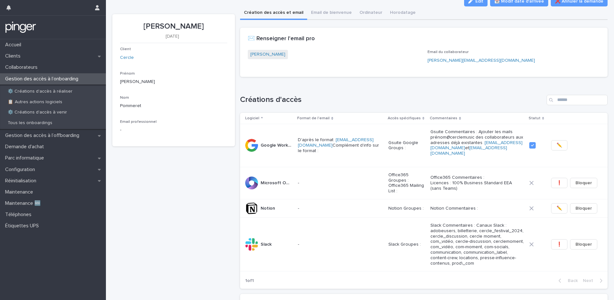
drag, startPoint x: 205, startPoint y: 27, endPoint x: 128, endPoint y: 24, distance: 77.8
click at [128, 24] on p "Etienne Pommeret" at bounding box center [173, 26] width 107 height 9
copy p "Etienne Pommeret"
click at [337, 188] on td "-" at bounding box center [340, 183] width 90 height 32
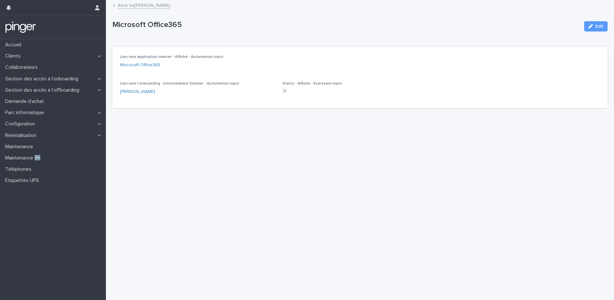
click at [119, 5] on link "Back to Etienne Pommeret" at bounding box center [144, 4] width 52 height 7
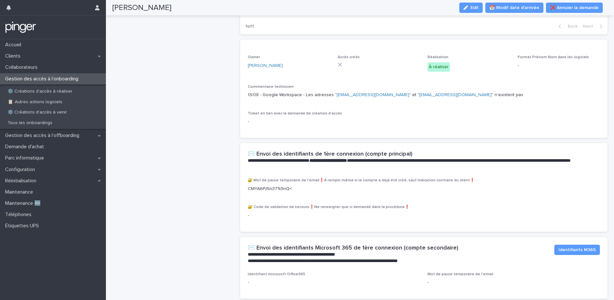
scroll to position [274, 0]
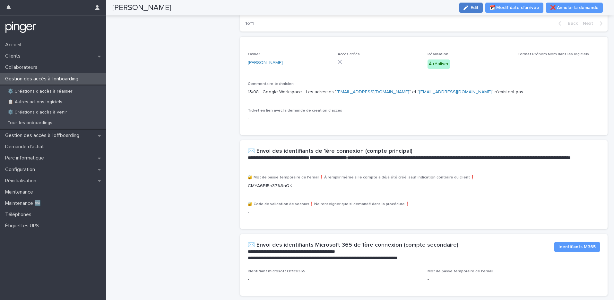
click at [468, 11] on button "Edit" at bounding box center [471, 8] width 23 height 10
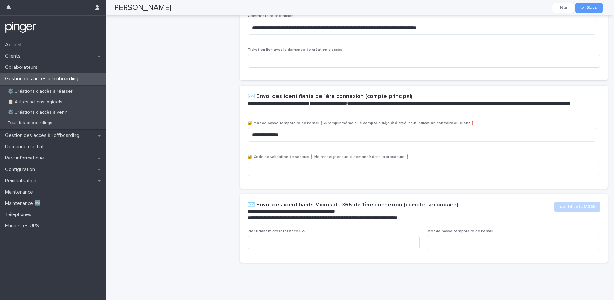
scroll to position [362, 0]
click at [272, 237] on input at bounding box center [334, 242] width 172 height 13
paste input "**********"
type input "**********"
click at [448, 236] on textarea at bounding box center [514, 243] width 172 height 14
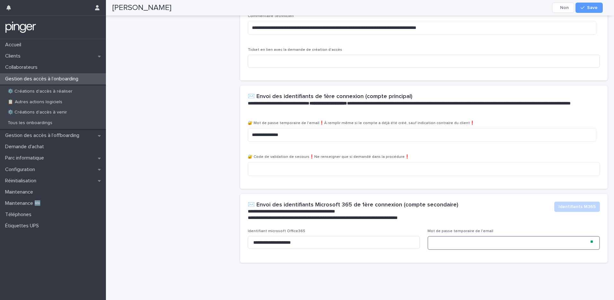
paste textarea "**********"
type textarea "**********"
click at [583, 11] on button "Save" at bounding box center [589, 8] width 27 height 10
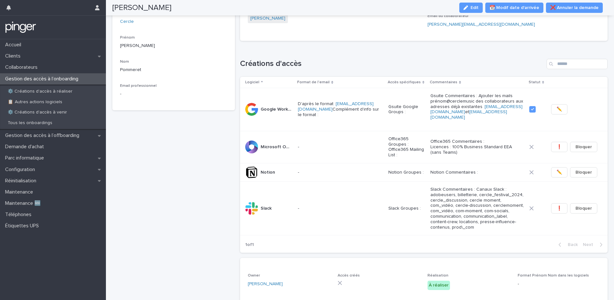
scroll to position [0, 0]
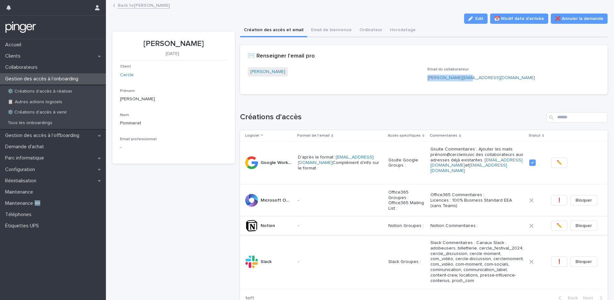
click at [557, 225] on span "✏️" at bounding box center [559, 225] width 5 height 6
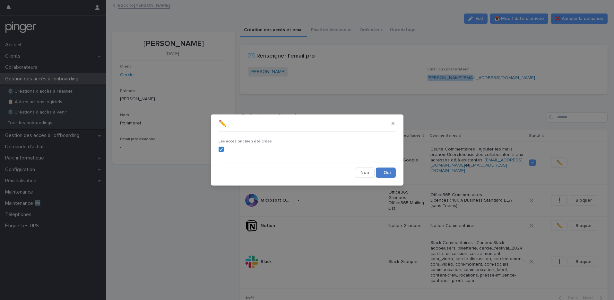
click at [382, 174] on button "Save" at bounding box center [386, 172] width 20 height 10
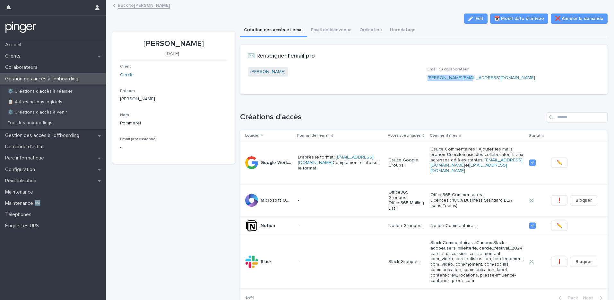
click at [557, 199] on span "❗" at bounding box center [559, 200] width 5 height 6
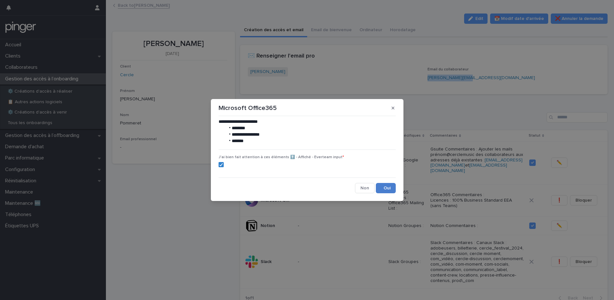
click at [388, 186] on button "Save" at bounding box center [386, 188] width 20 height 10
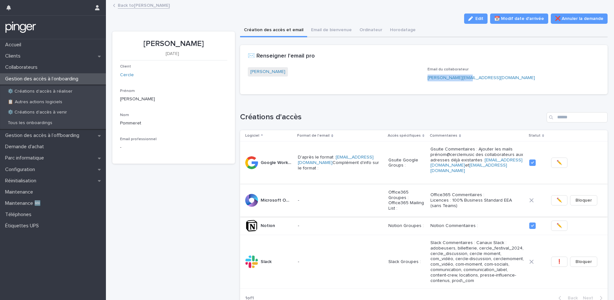
click at [557, 199] on span "✏️" at bounding box center [559, 200] width 5 height 6
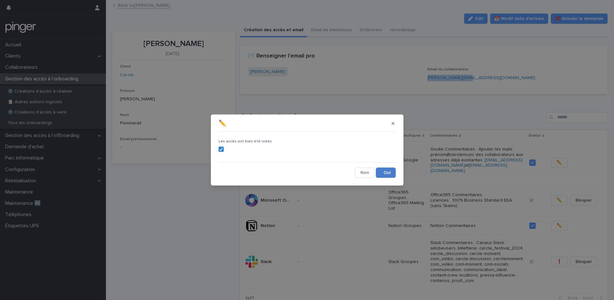
click at [384, 173] on button "Save" at bounding box center [386, 172] width 20 height 10
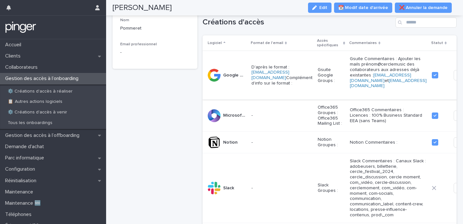
scroll to position [183, 0]
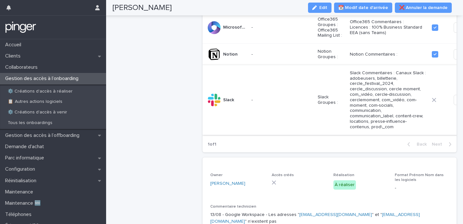
click at [459, 103] on span "❗" at bounding box center [461, 100] width 5 height 6
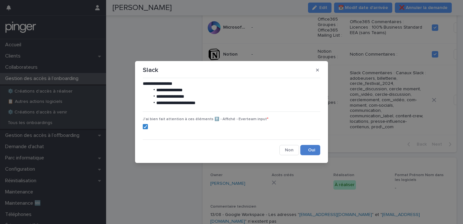
click at [311, 149] on button "Save" at bounding box center [310, 150] width 20 height 10
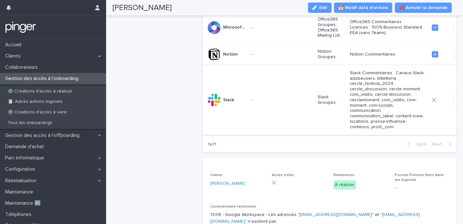
click at [453, 105] on button "✏️" at bounding box center [461, 100] width 16 height 10
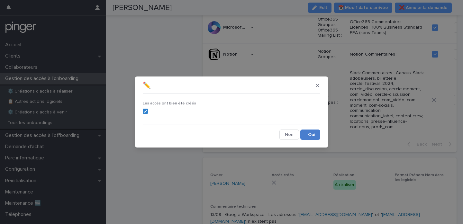
click at [315, 131] on button "Save" at bounding box center [310, 134] width 20 height 10
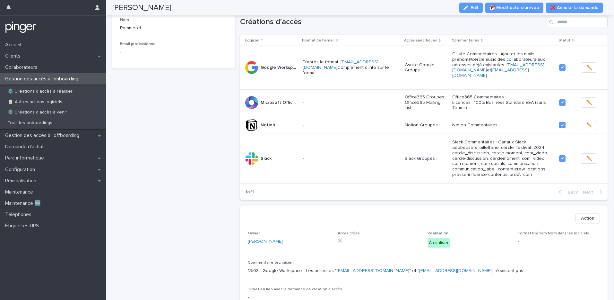
scroll to position [98, 0]
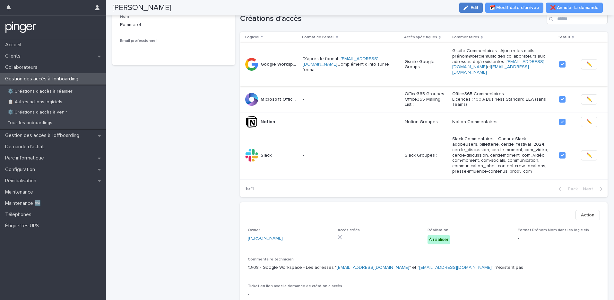
click at [467, 6] on icon "button" at bounding box center [466, 7] width 4 height 4
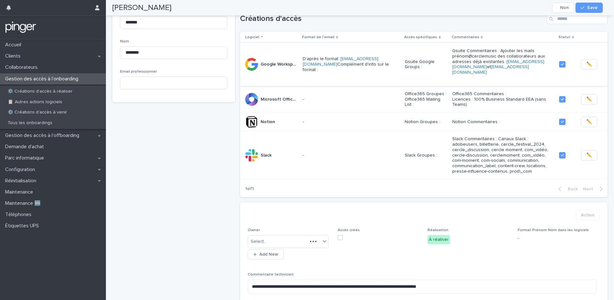
scroll to position [123, 0]
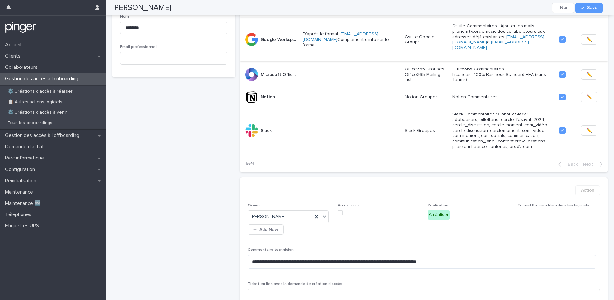
click at [340, 213] on span at bounding box center [340, 212] width 5 height 5
click at [583, 10] on button "Save" at bounding box center [589, 8] width 27 height 10
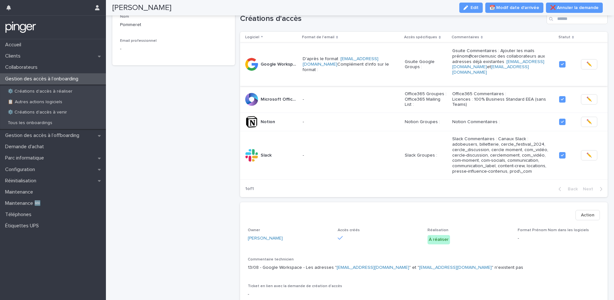
scroll to position [100, 0]
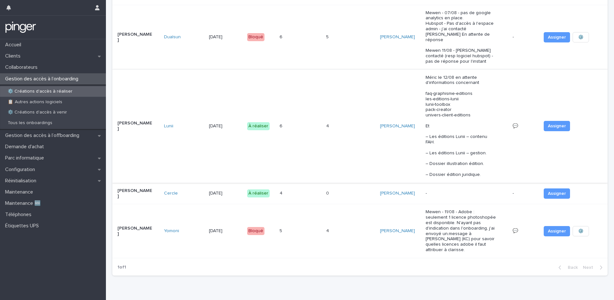
scroll to position [327, 0]
click at [69, 137] on p "Gestion des accès à l’offboarding" at bounding box center [44, 135] width 82 height 6
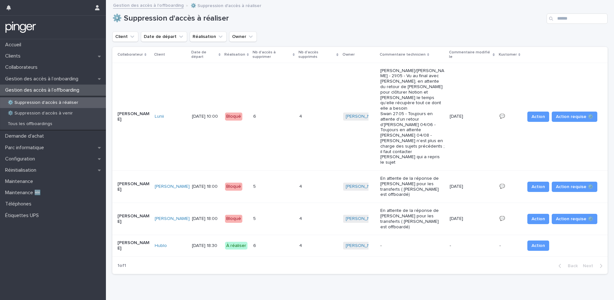
click at [272, 240] on div "6 6" at bounding box center [273, 245] width 41 height 11
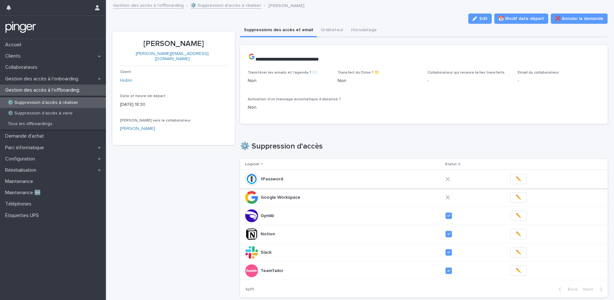
click at [516, 178] on span "✏️" at bounding box center [518, 179] width 5 height 6
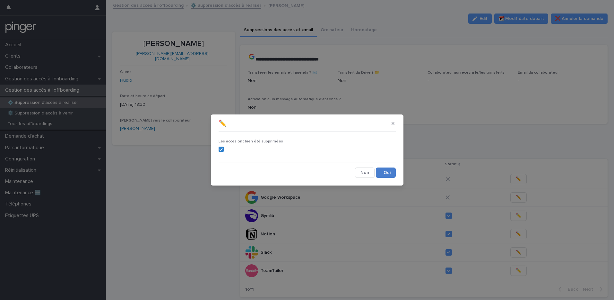
click at [382, 173] on button "Save" at bounding box center [386, 172] width 20 height 10
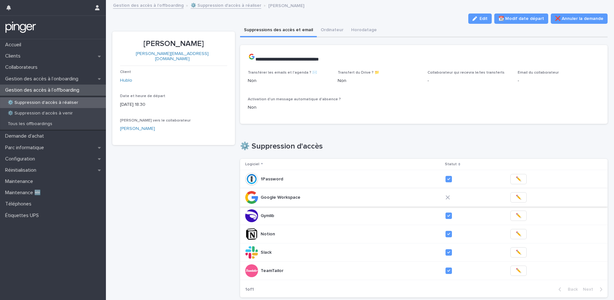
click at [516, 197] on span "✏️" at bounding box center [518, 197] width 5 height 6
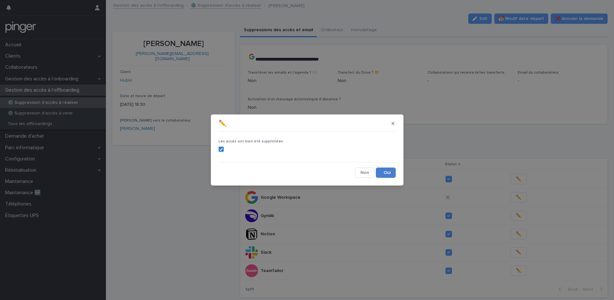
click at [390, 173] on button "Save" at bounding box center [386, 172] width 20 height 10
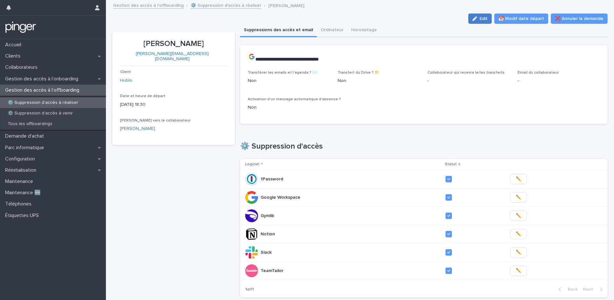
click at [474, 16] on icon "button" at bounding box center [475, 18] width 4 height 4
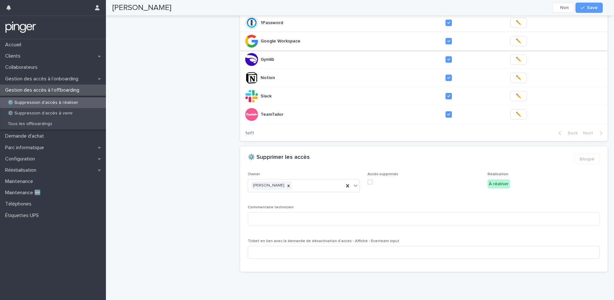
scroll to position [169, 0]
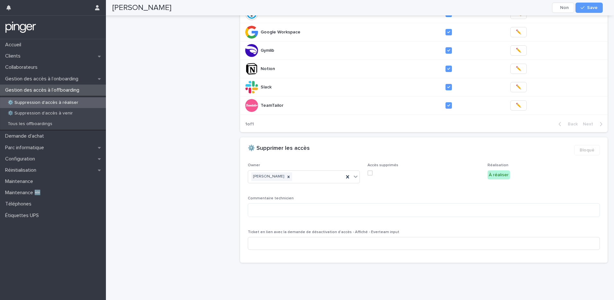
click at [369, 170] on span at bounding box center [370, 172] width 5 height 5
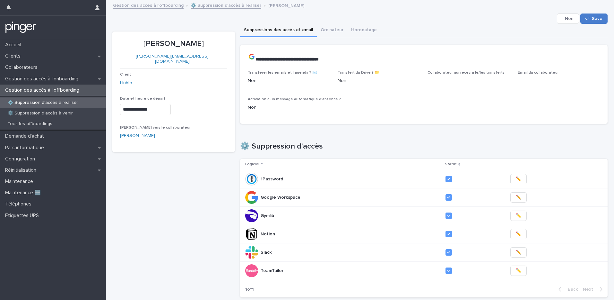
click at [586, 20] on icon "button" at bounding box center [588, 18] width 4 height 4
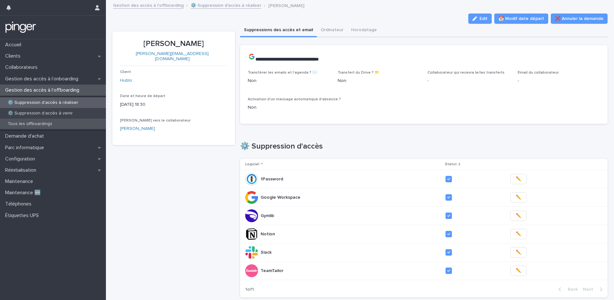
click at [38, 125] on p "Tous les offboardings" at bounding box center [30, 123] width 55 height 5
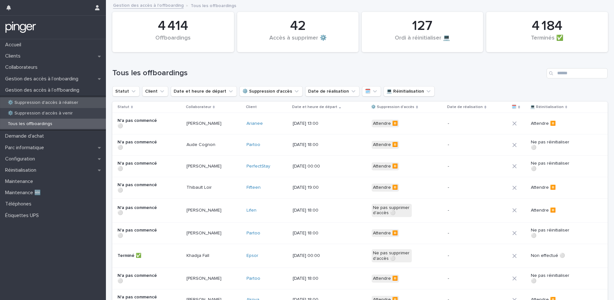
click at [55, 103] on p "⚙️ Suppression d'accès à réaliser" at bounding box center [43, 102] width 81 height 5
